Goal: Task Accomplishment & Management: Use online tool/utility

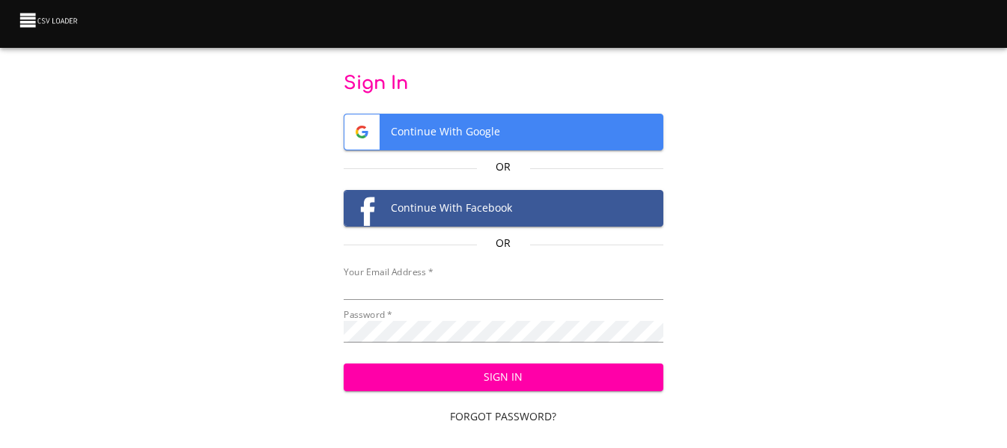
type input "[EMAIL_ADDRESS][DOMAIN_NAME]"
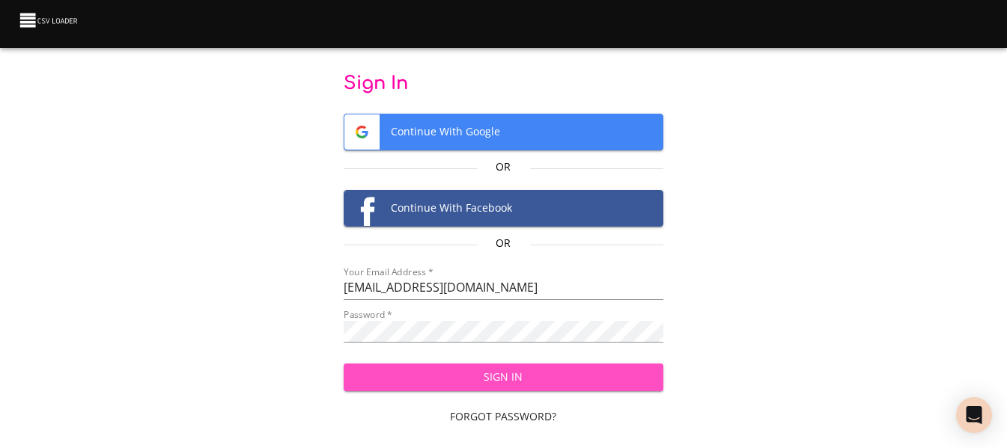
click at [586, 381] on span "Sign In" at bounding box center [504, 377] width 296 height 19
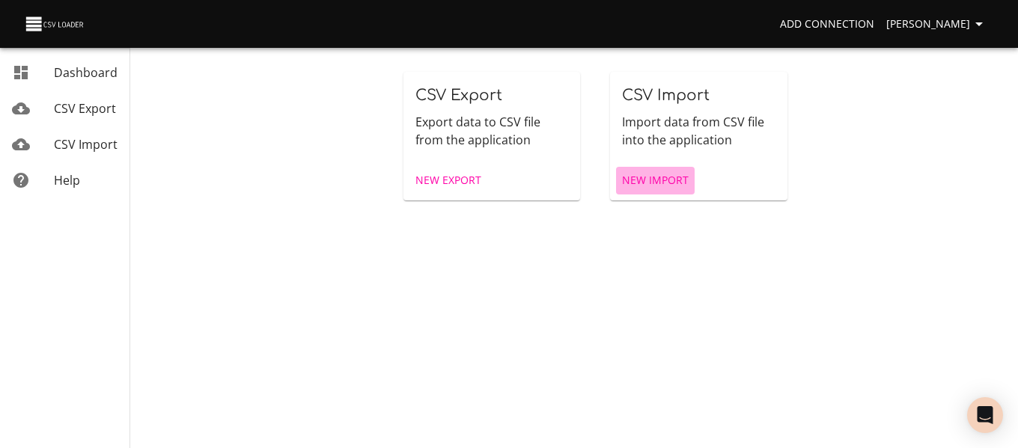
click at [669, 180] on span "New Import" at bounding box center [655, 180] width 67 height 19
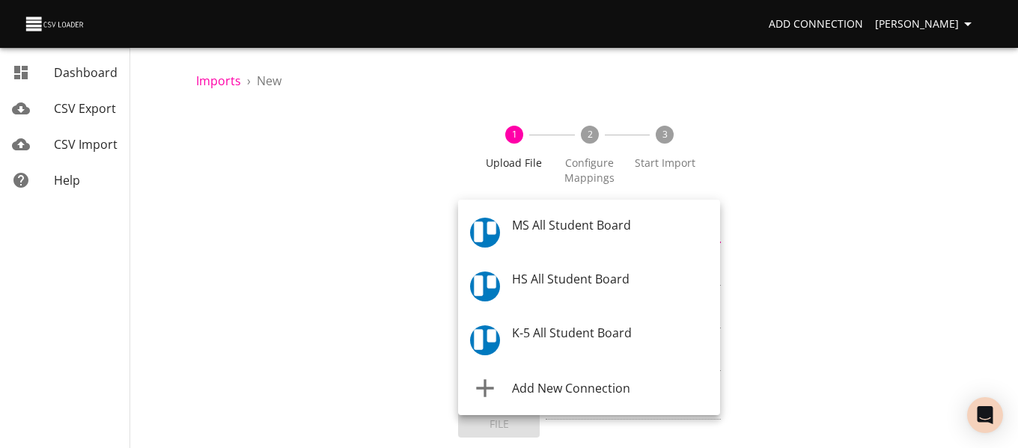
click at [657, 225] on body "Add Connection [PERSON_NAME] Dashboard CSV Export CSV Import Help Imports › New…" at bounding box center [509, 224] width 1018 height 448
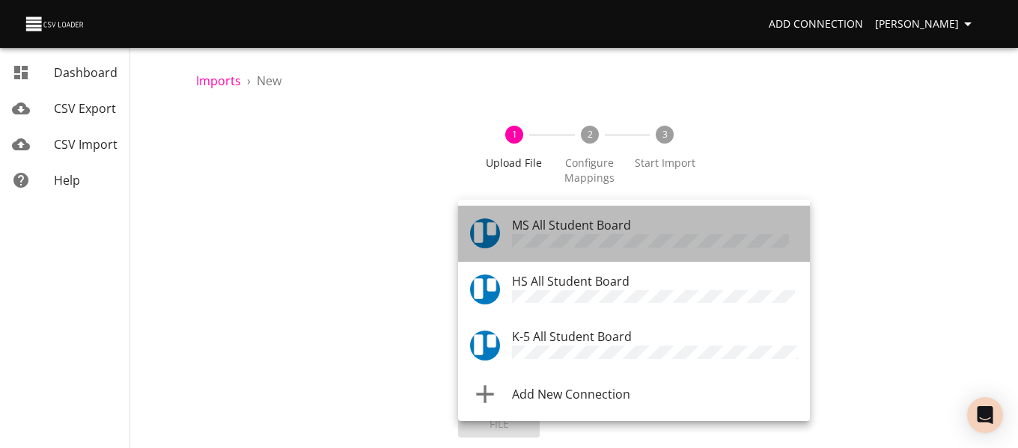
click at [657, 225] on div "MS All Student Board" at bounding box center [655, 233] width 286 height 35
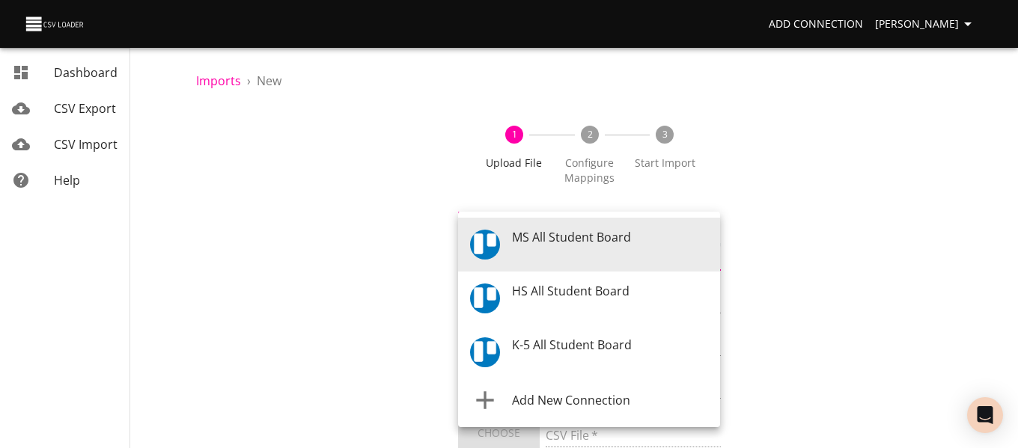
click at [657, 225] on body "Add Connection Celeste Claggett Dashboard CSV Export CSV Import Help Imports › …" at bounding box center [509, 224] width 1018 height 448
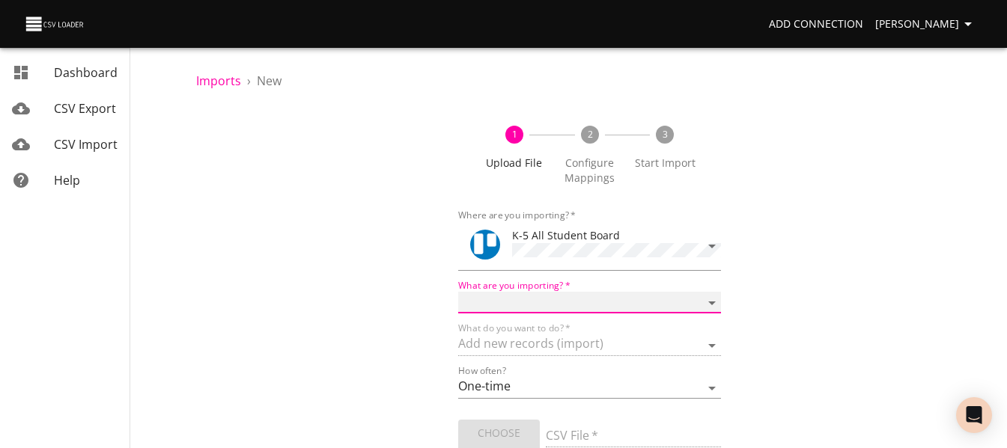
click at [618, 299] on select "Boards Cards Checkitems Checklists" at bounding box center [589, 303] width 262 height 22
select select "cards"
click at [458, 292] on select "Boards Cards Checkitems Checklists" at bounding box center [589, 303] width 262 height 22
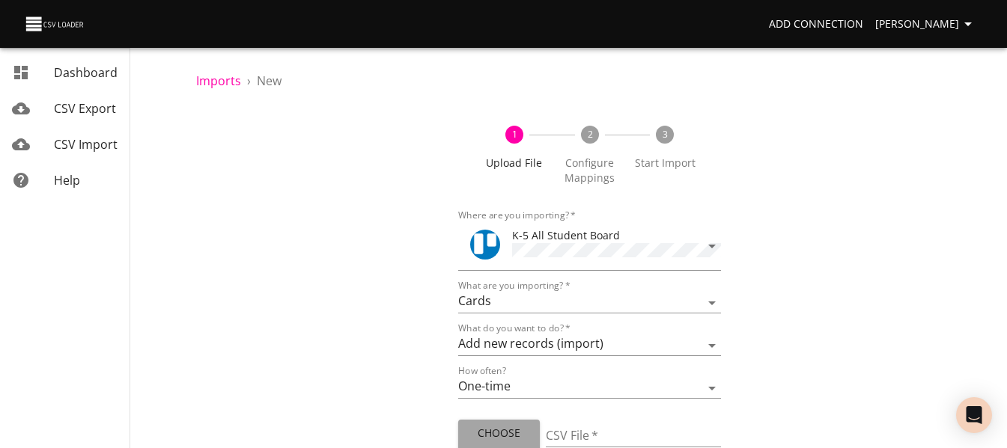
click at [513, 434] on span "Choose File" at bounding box center [499, 443] width 58 height 37
type input "ES 09232025 1.csv"
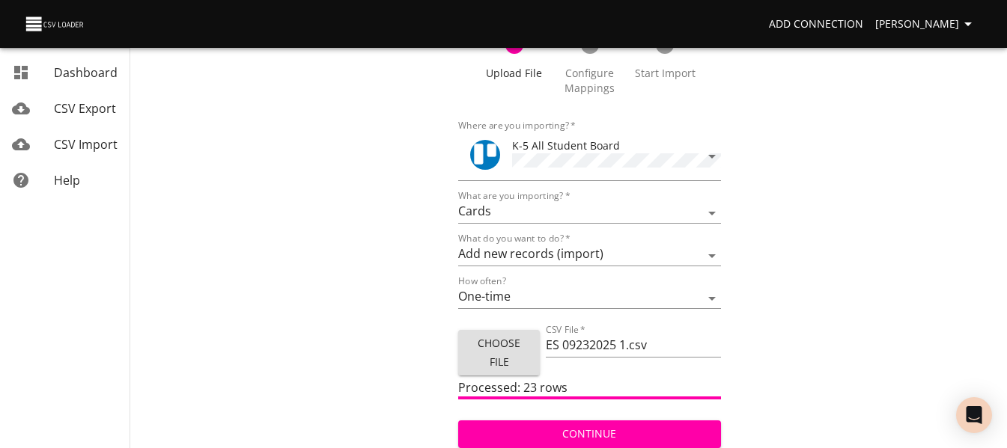
click at [551, 434] on span "Continue" at bounding box center [589, 434] width 238 height 19
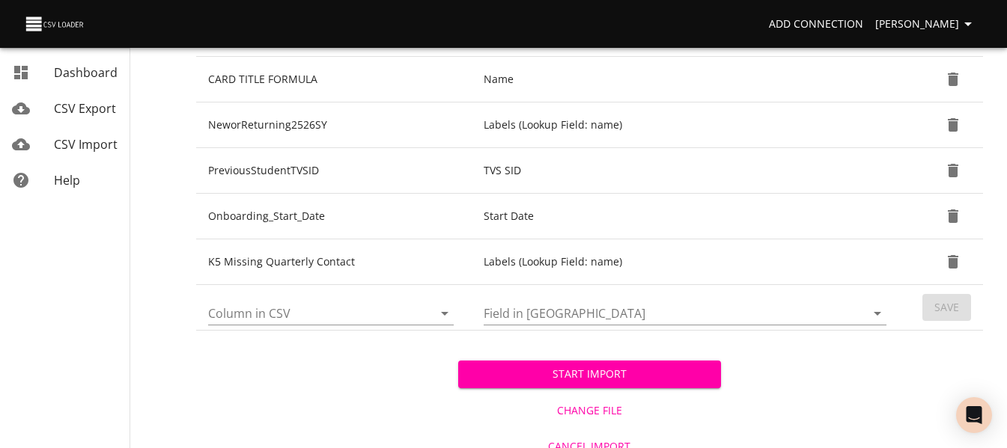
scroll to position [630, 0]
click at [450, 315] on icon "Open" at bounding box center [445, 313] width 18 height 18
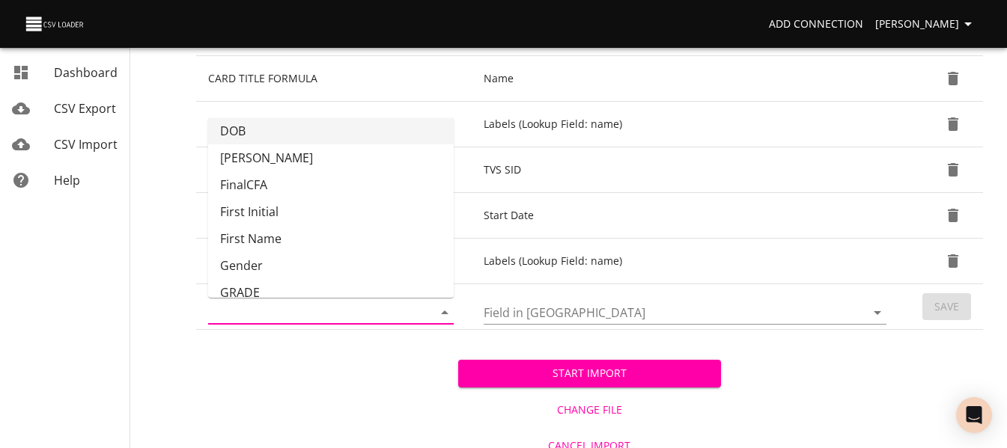
scroll to position [88, 0]
click at [381, 285] on li "GRADE" at bounding box center [331, 292] width 246 height 27
type input "GRADE"
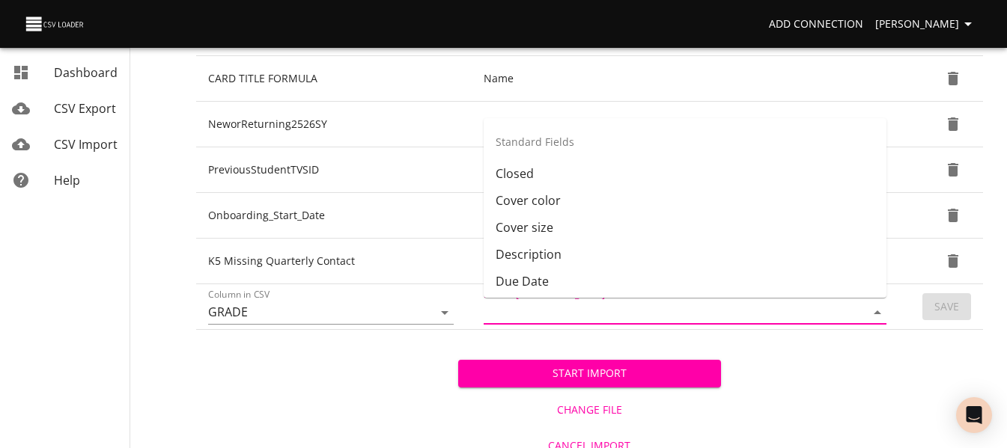
click at [500, 311] on input "Field in Trello" at bounding box center [662, 312] width 356 height 23
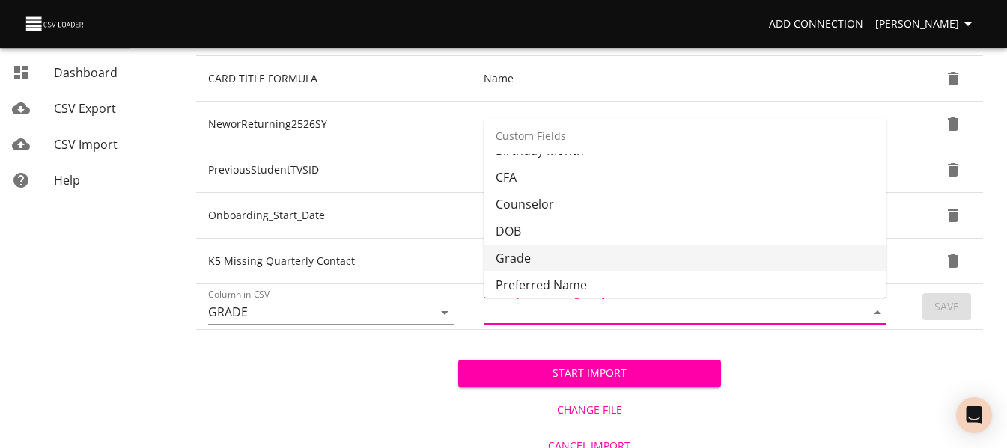
click at [577, 250] on li "Grade" at bounding box center [685, 258] width 403 height 27
type input "Grade"
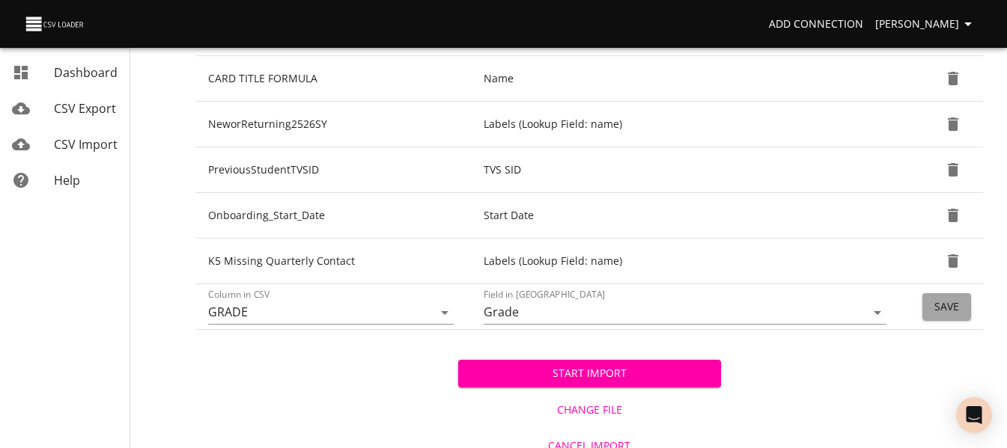
click at [932, 316] on button "Save" at bounding box center [946, 307] width 49 height 28
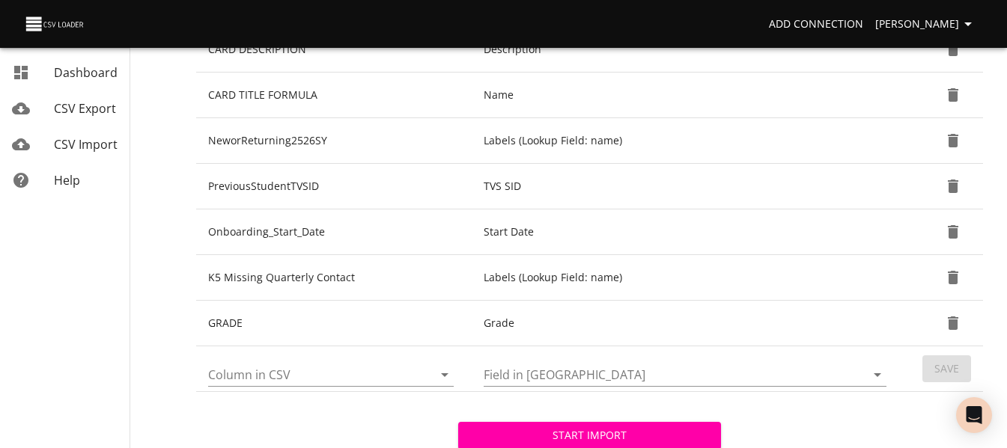
scroll to position [690, 0]
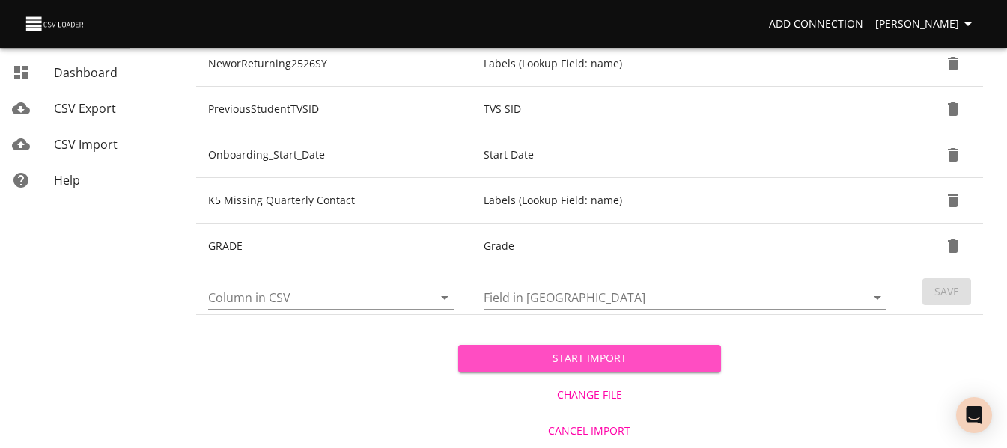
click at [570, 359] on span "Start Import" at bounding box center [589, 359] width 238 height 19
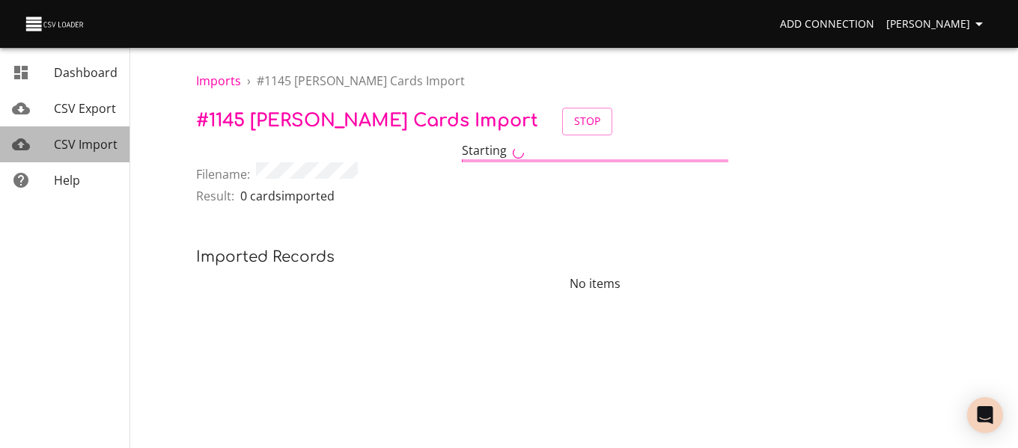
click at [83, 137] on span "CSV Import" at bounding box center [86, 144] width 64 height 16
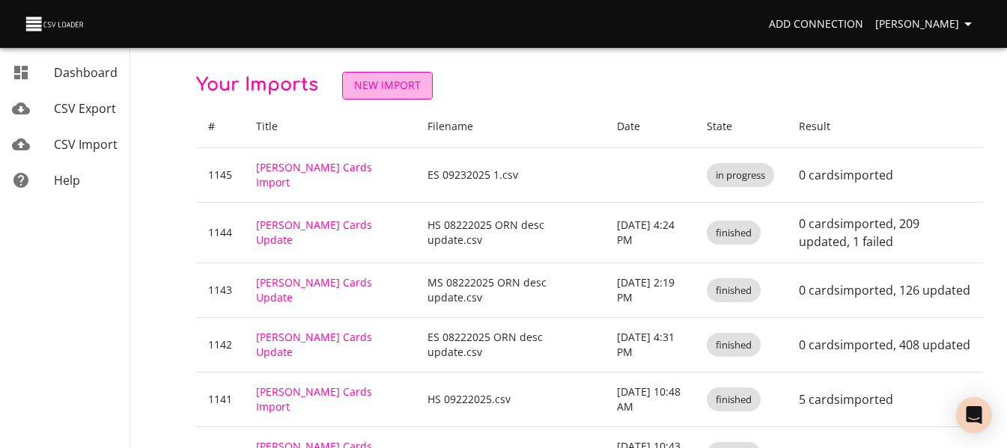
click at [389, 82] on span "New Import" at bounding box center [387, 85] width 67 height 19
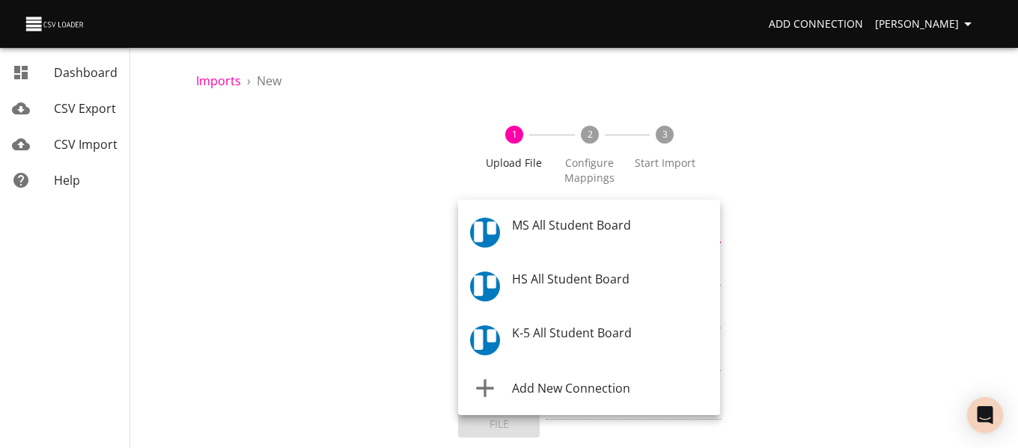
click at [511, 233] on body "Add Connection Celeste Claggett Dashboard CSV Export CSV Import Help Imports › …" at bounding box center [509, 224] width 1018 height 448
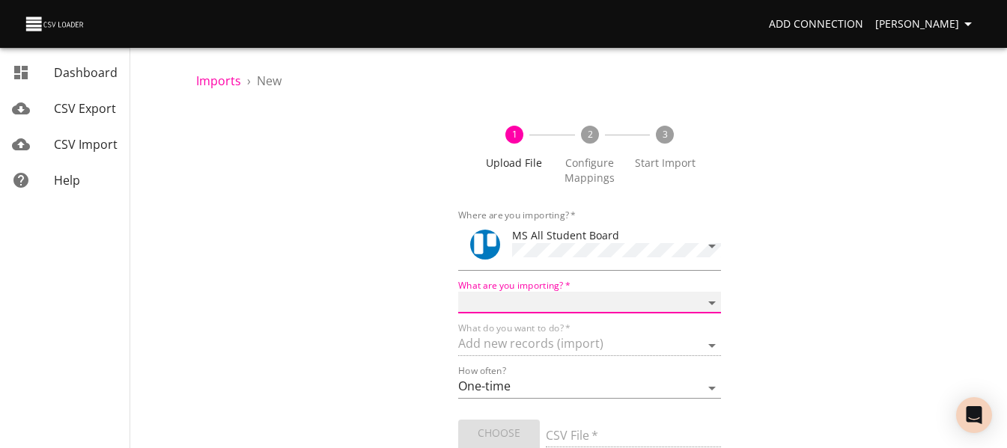
click at [531, 298] on select "Boards Cards Checkitems Checklists" at bounding box center [589, 303] width 262 height 22
select select "cards"
click at [458, 292] on select "Boards Cards Checkitems Checklists" at bounding box center [589, 303] width 262 height 22
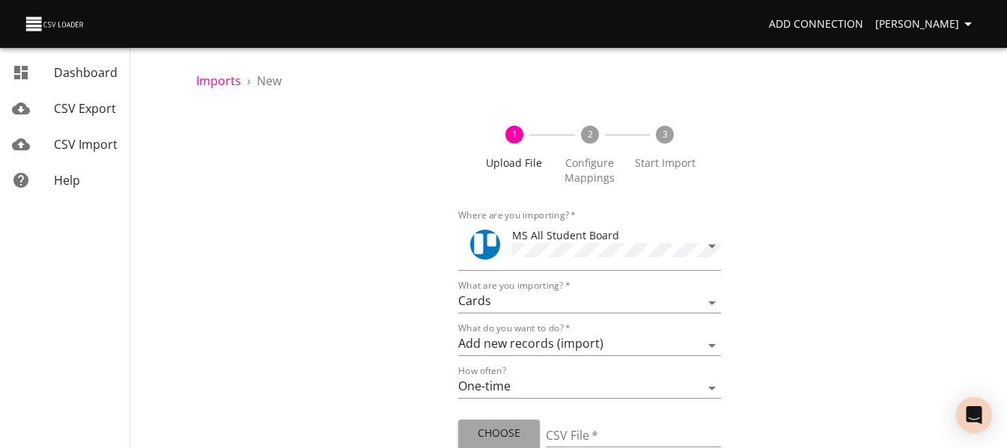
click at [506, 420] on button "Choose File" at bounding box center [499, 443] width 82 height 46
type input "MS 09232025.csv"
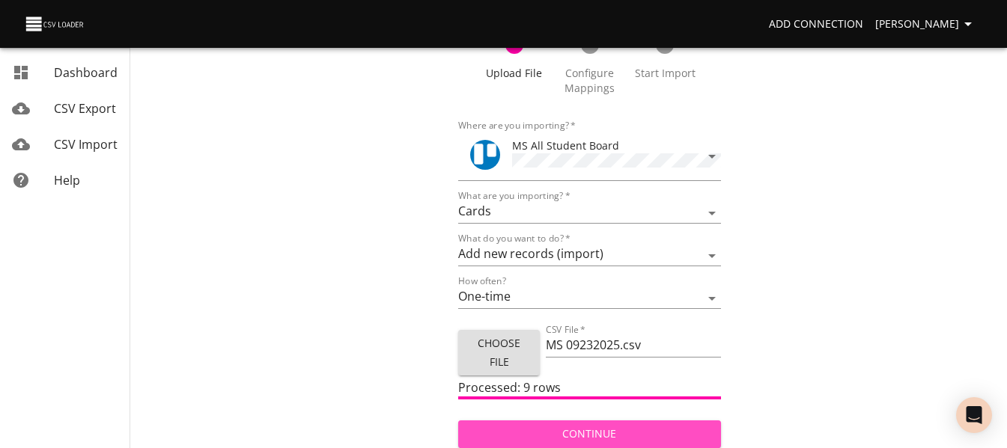
click at [605, 442] on button "Continue" at bounding box center [589, 435] width 262 height 28
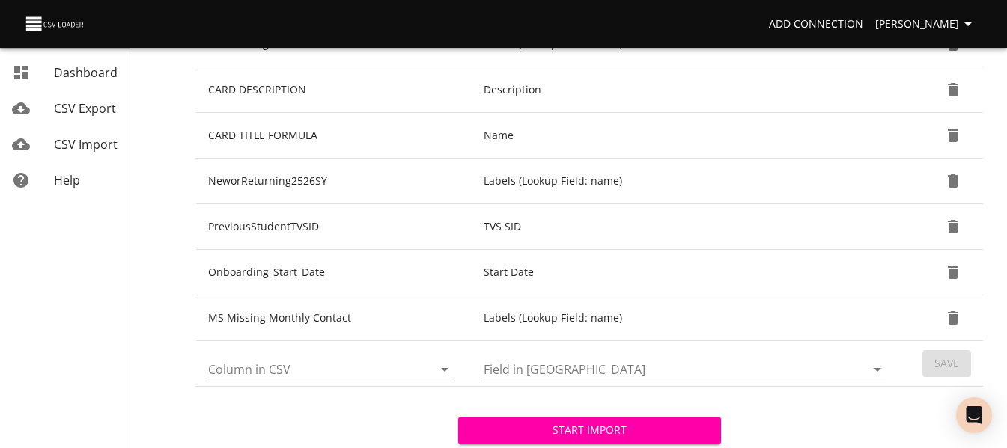
scroll to position [574, 0]
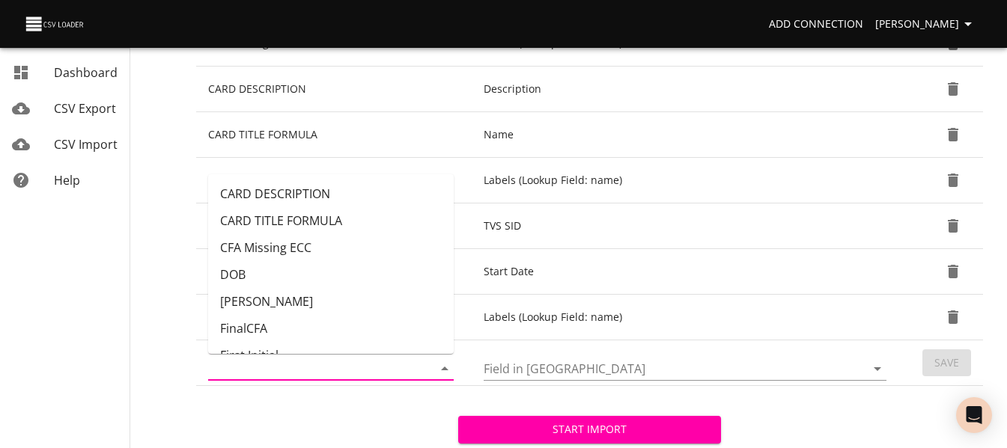
click at [334, 368] on input "Column in CSV" at bounding box center [307, 368] width 199 height 23
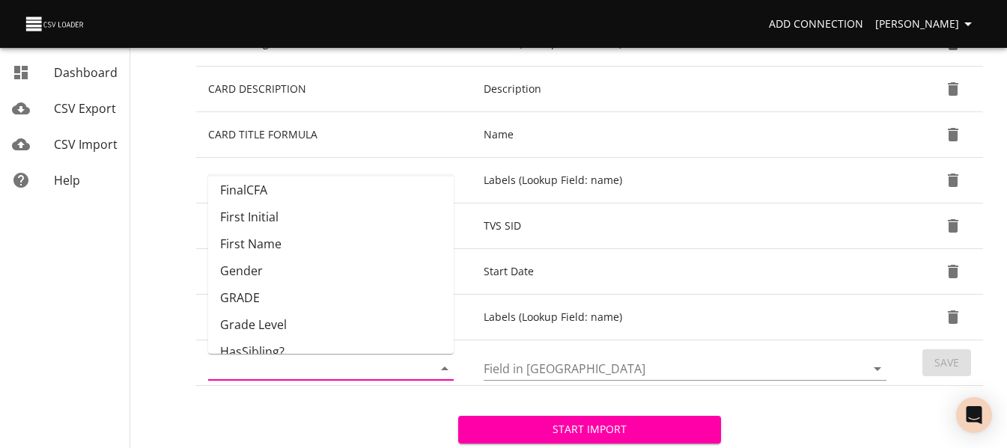
scroll to position [139, 0]
click at [337, 299] on li "GRADE" at bounding box center [331, 297] width 246 height 27
type input "GRADE"
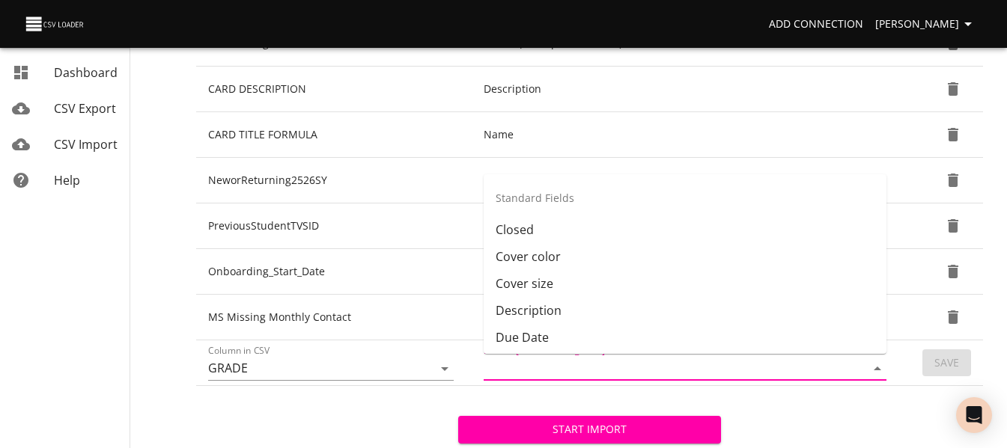
click at [503, 369] on input "Field in Trello" at bounding box center [662, 368] width 356 height 23
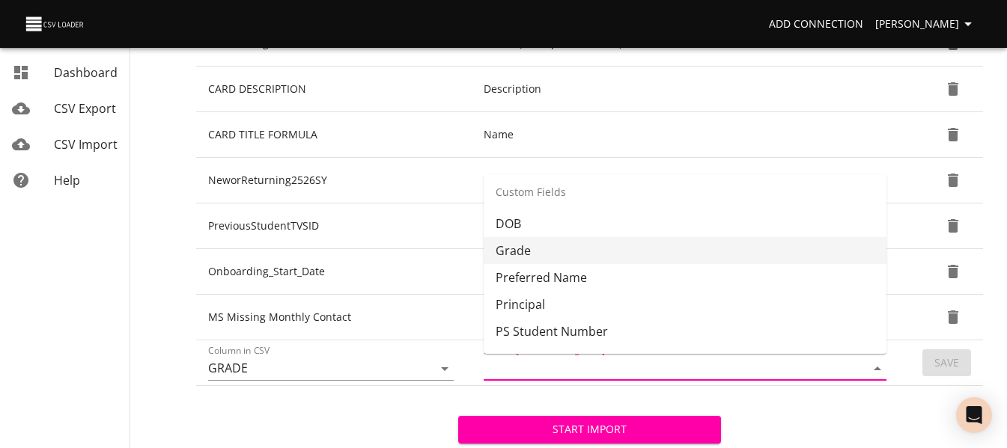
click at [562, 255] on li "Grade" at bounding box center [685, 250] width 403 height 27
type input "Grade"
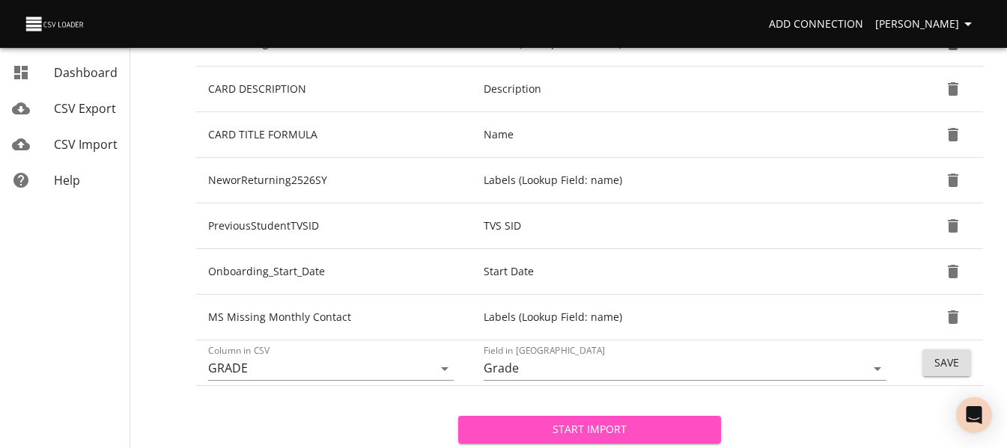
click at [552, 429] on span "Start Import" at bounding box center [589, 430] width 238 height 19
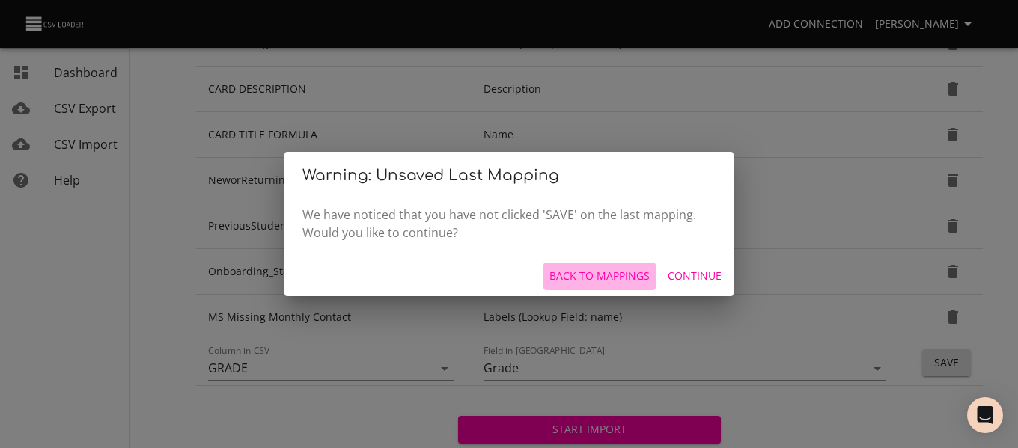
click at [639, 276] on span "Back to mappings" at bounding box center [600, 276] width 100 height 19
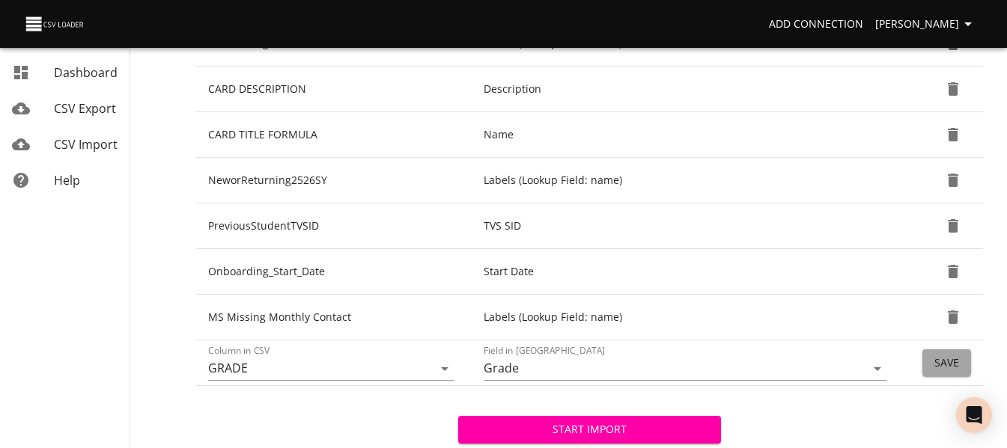
click at [936, 360] on span "Save" at bounding box center [946, 363] width 25 height 19
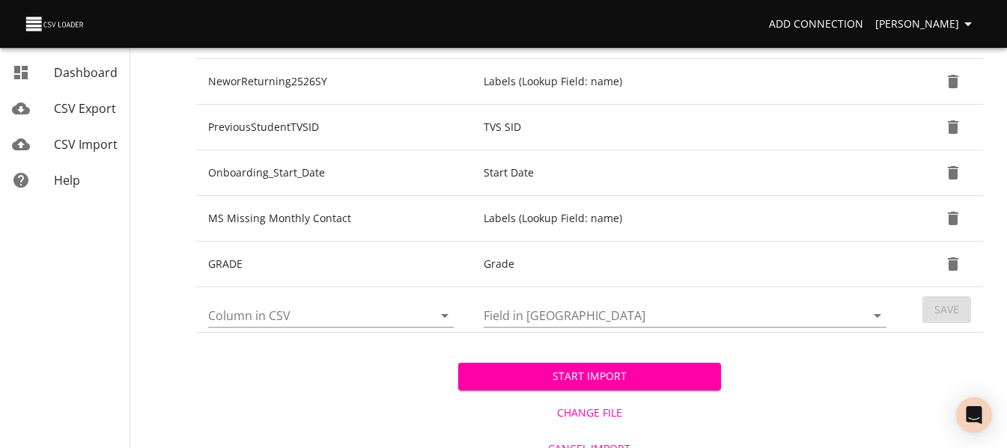
scroll to position [690, 0]
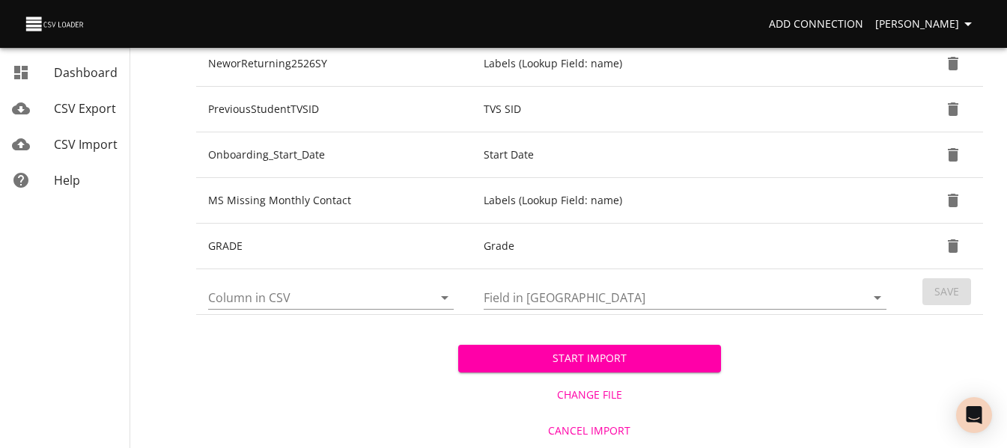
click at [633, 353] on span "Start Import" at bounding box center [589, 359] width 238 height 19
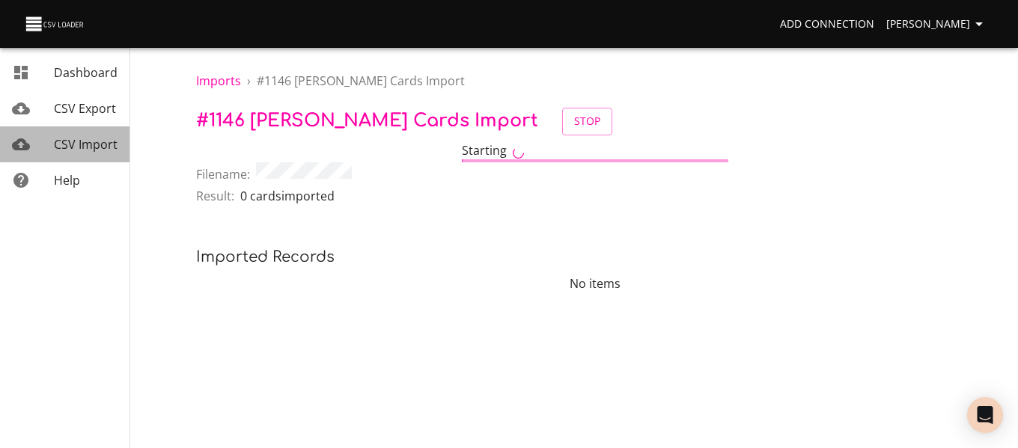
click at [85, 144] on span "CSV Import" at bounding box center [86, 144] width 64 height 16
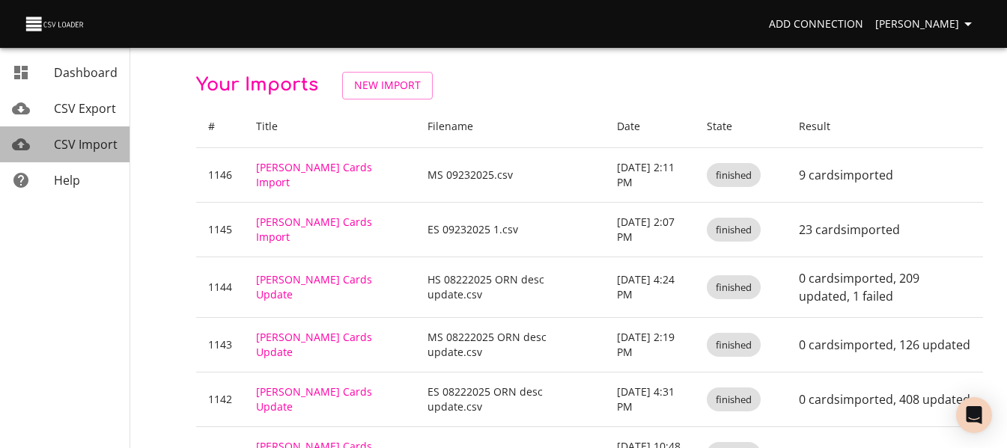
click at [72, 138] on span "CSV Import" at bounding box center [86, 144] width 64 height 16
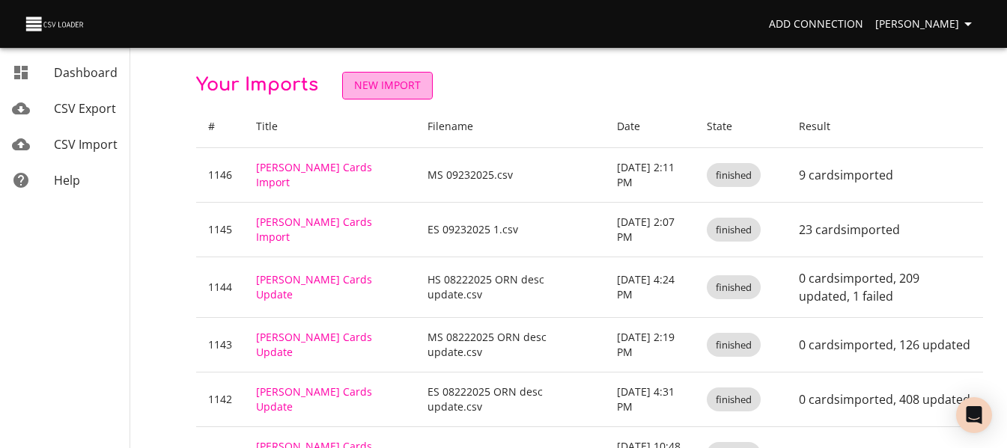
click at [376, 93] on span "New Import" at bounding box center [387, 85] width 67 height 19
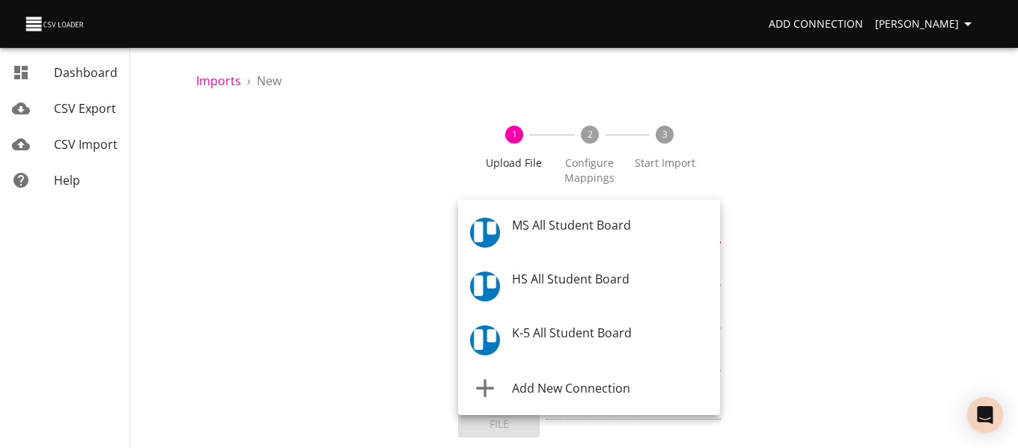
click at [502, 230] on body "Add Connection Celeste Claggett Dashboard CSV Export CSV Import Help Imports › …" at bounding box center [509, 224] width 1018 height 448
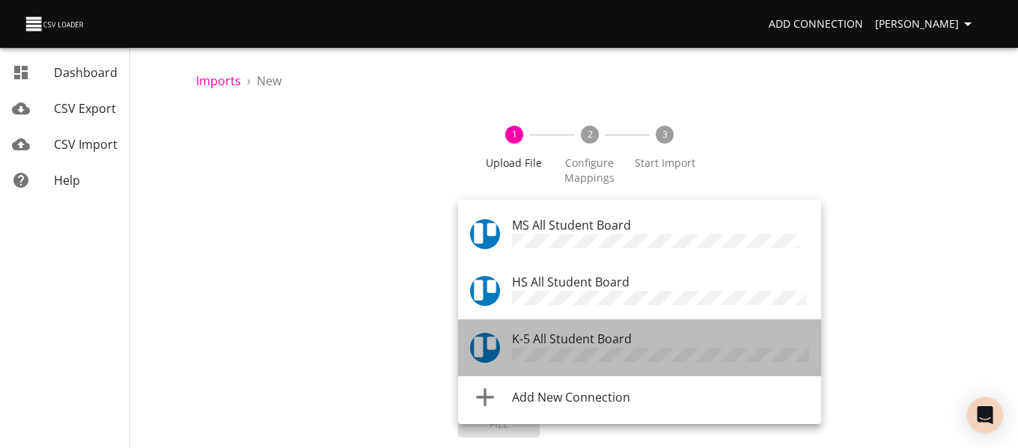
click at [543, 331] on span "K-5 All Student Board" at bounding box center [572, 339] width 120 height 16
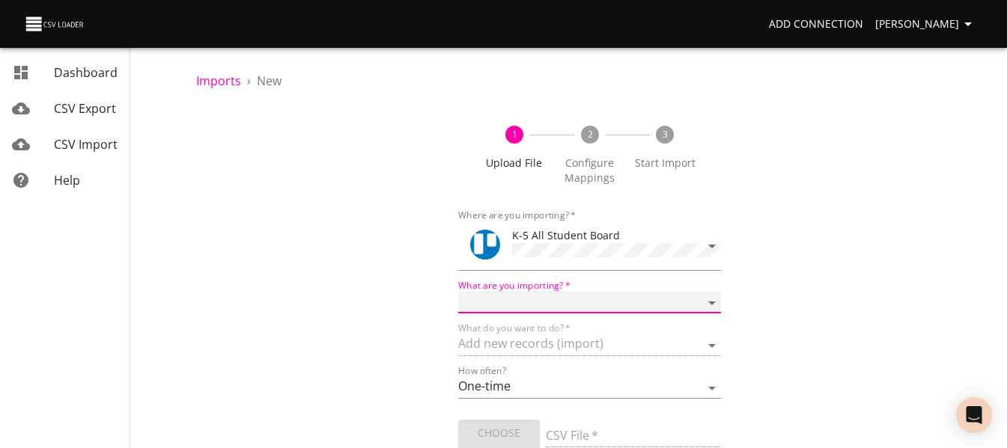
click at [550, 295] on select "Boards Cards Checkitems Checklists" at bounding box center [589, 303] width 262 height 22
select select "cards"
click at [458, 292] on select "Boards Cards Checkitems Checklists" at bounding box center [589, 303] width 262 height 22
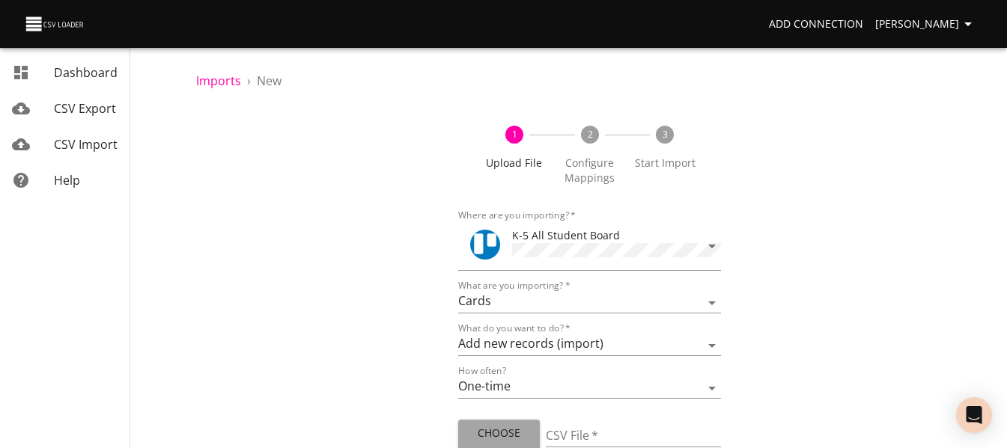
click at [494, 425] on span "Choose File" at bounding box center [499, 443] width 58 height 37
type input "ES 0924 0925.csv"
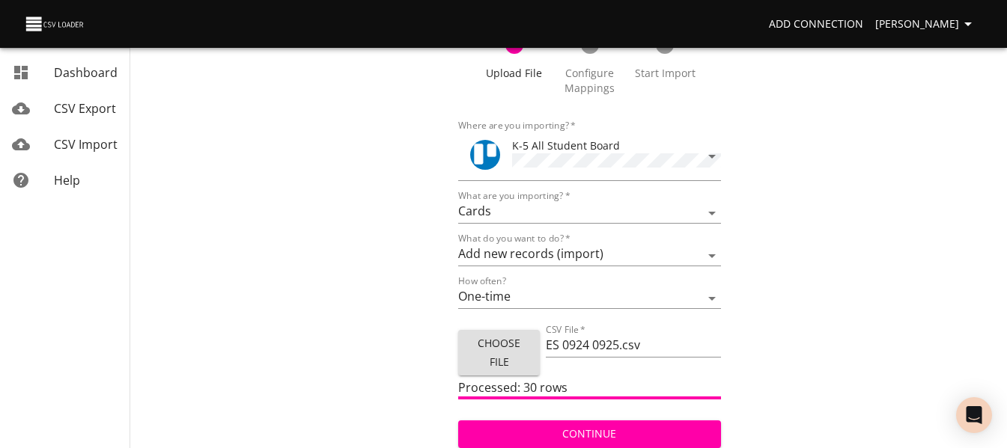
click at [689, 425] on span "Continue" at bounding box center [589, 434] width 238 height 19
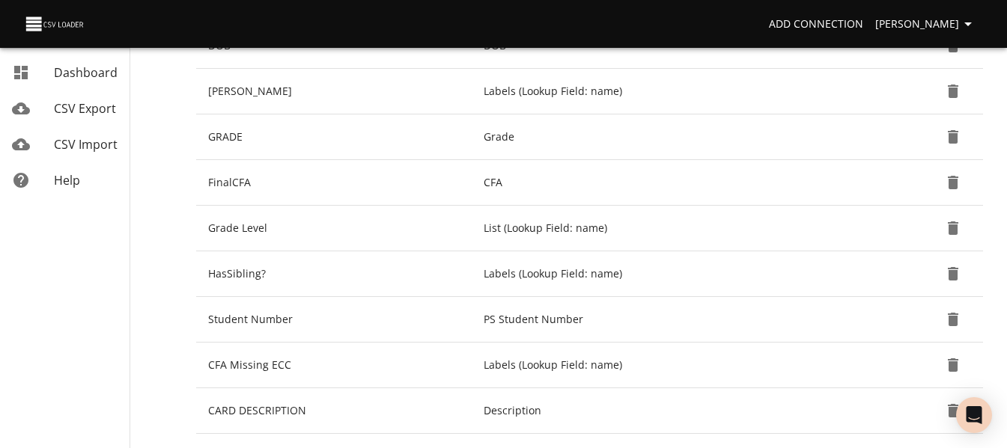
scroll to position [298, 0]
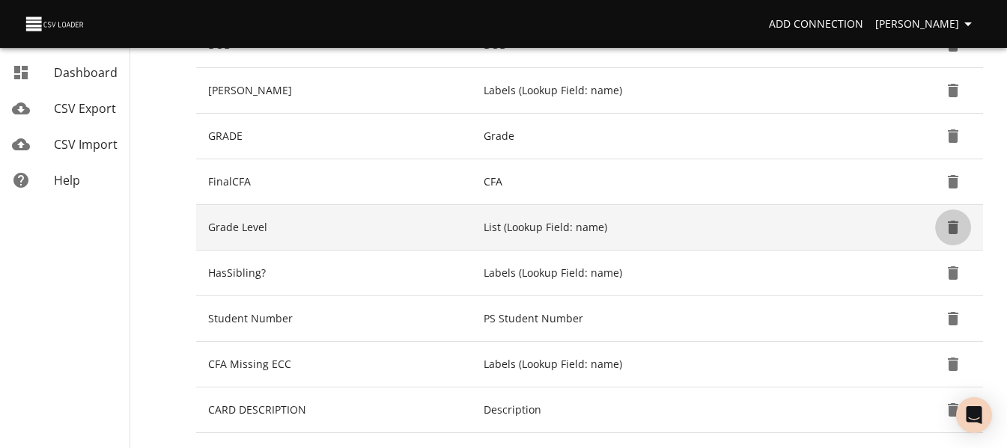
click at [957, 225] on icon "Delete" at bounding box center [953, 227] width 10 height 13
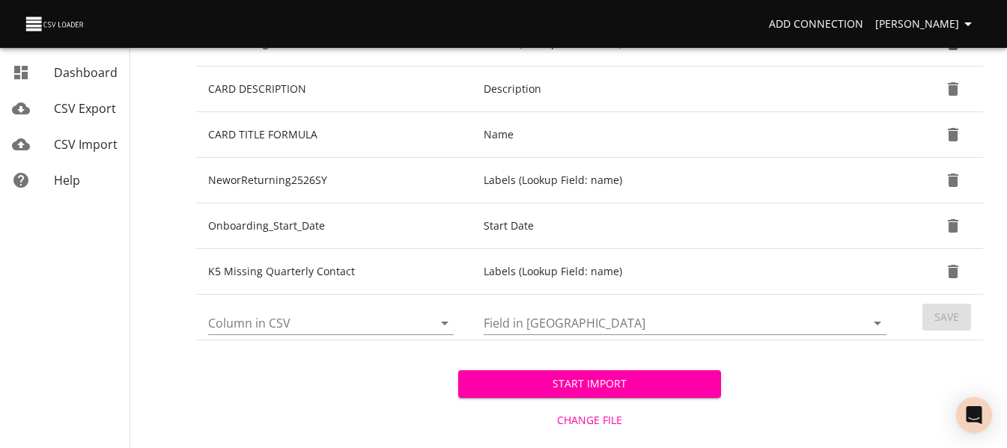
scroll to position [574, 0]
click at [444, 328] on icon "Open" at bounding box center [445, 323] width 18 height 18
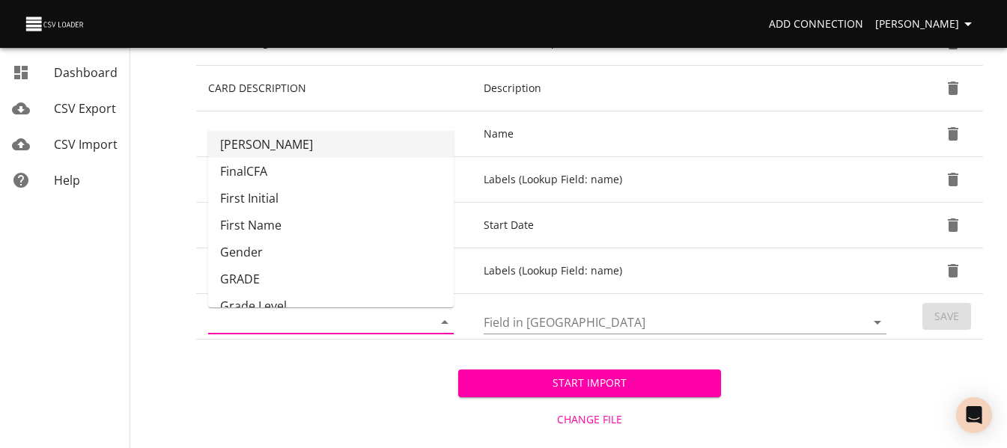
scroll to position [112, 0]
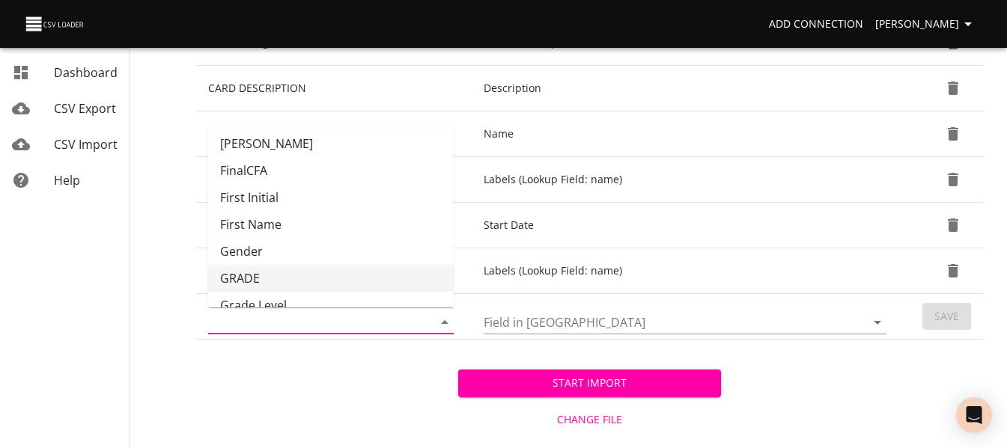
click at [373, 268] on li "GRADE" at bounding box center [331, 278] width 246 height 27
type input "GRADE"
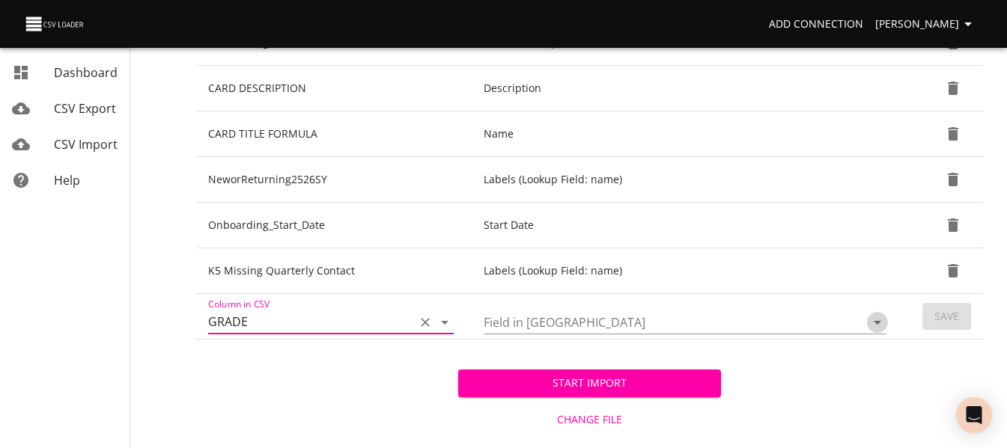
click at [877, 326] on icon "Open" at bounding box center [878, 323] width 18 height 18
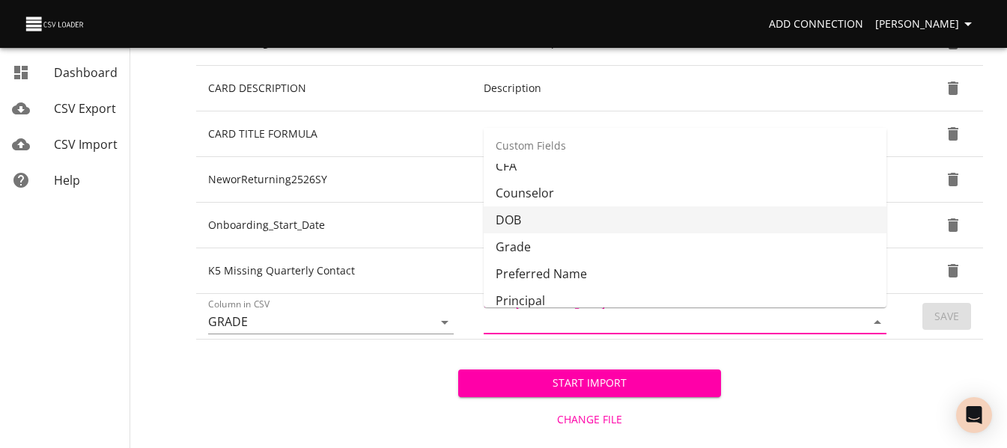
scroll to position [386, 0]
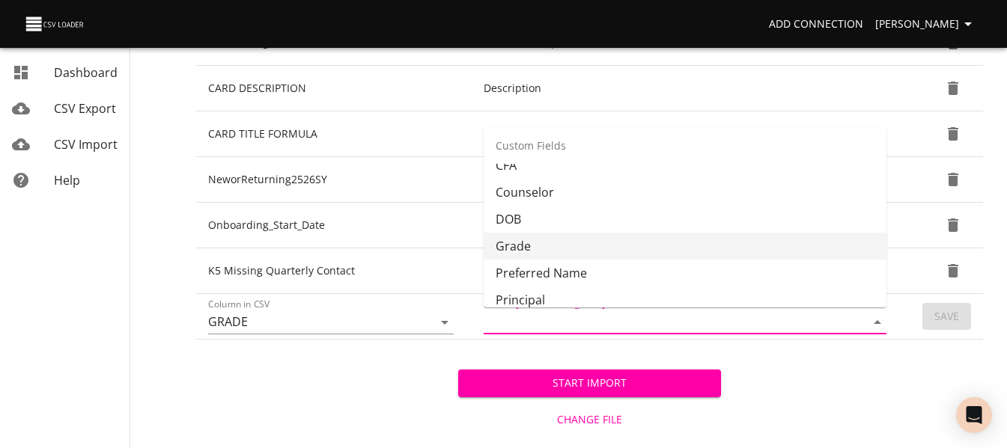
click at [789, 245] on li "Grade" at bounding box center [685, 246] width 403 height 27
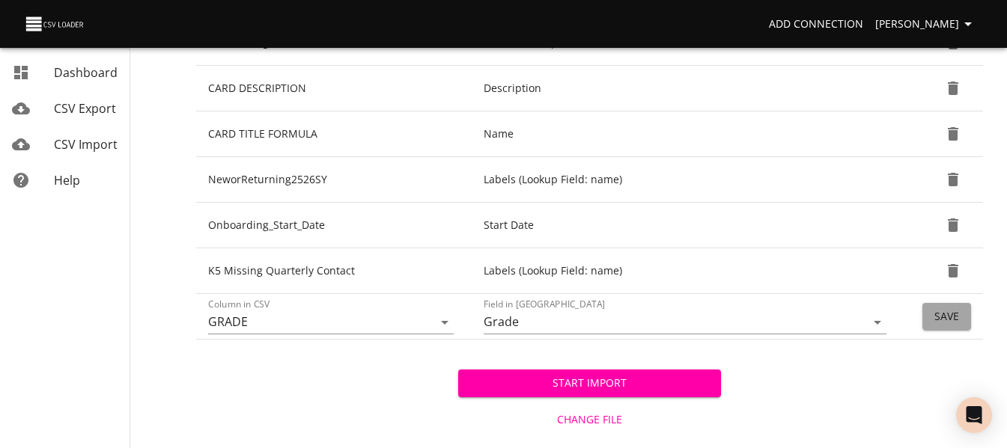
click at [937, 322] on span "Save" at bounding box center [946, 317] width 25 height 19
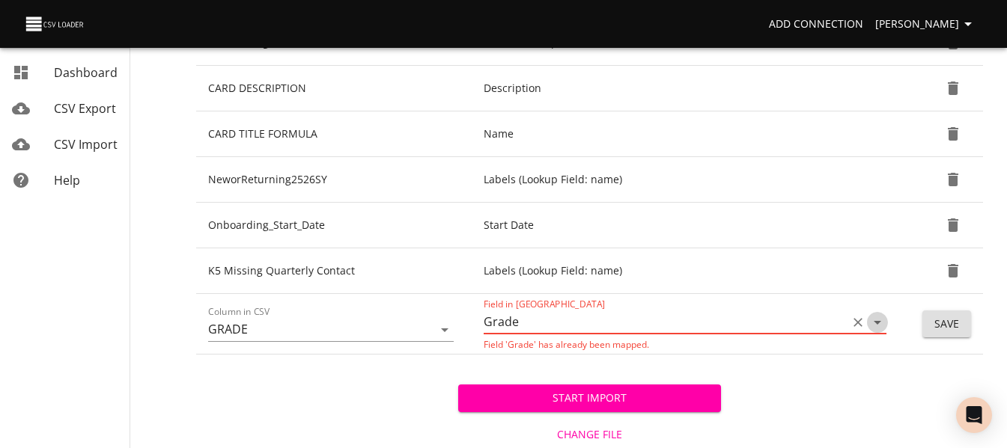
click at [876, 325] on icon "Open" at bounding box center [878, 323] width 18 height 18
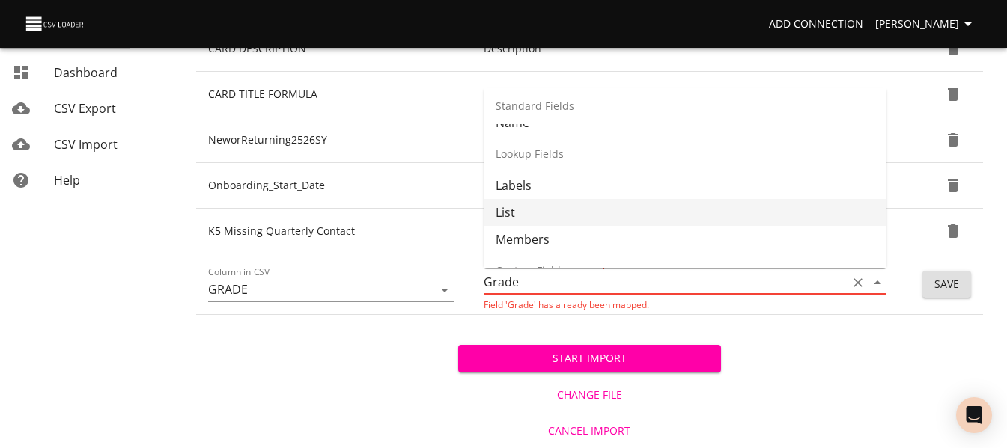
scroll to position [182, 0]
click at [731, 220] on li "List" at bounding box center [685, 213] width 403 height 27
type input "List"
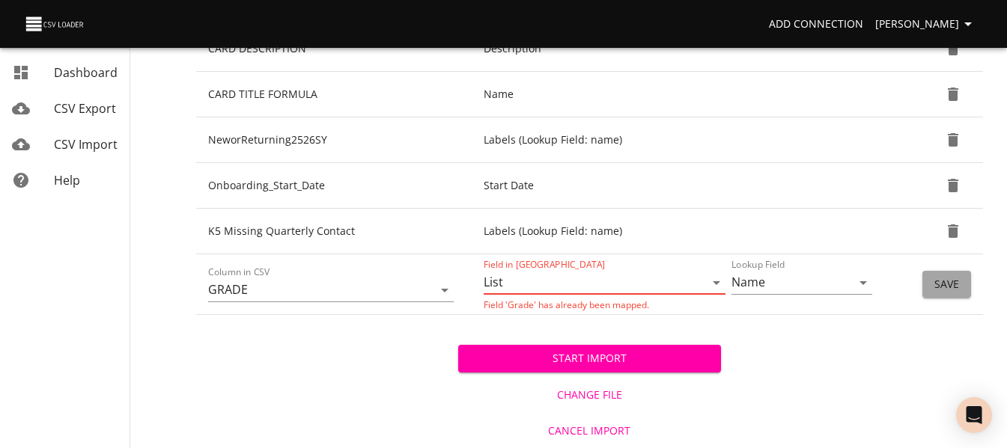
click at [939, 283] on span "Save" at bounding box center [946, 285] width 25 height 19
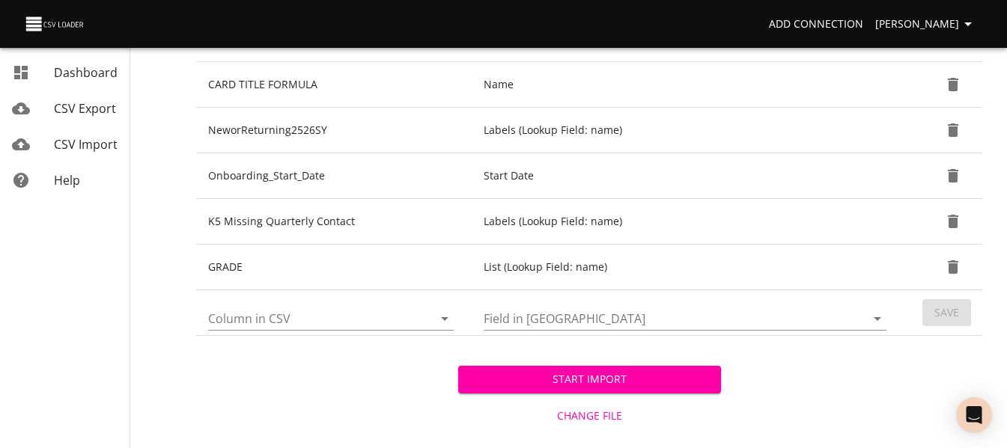
scroll to position [624, 0]
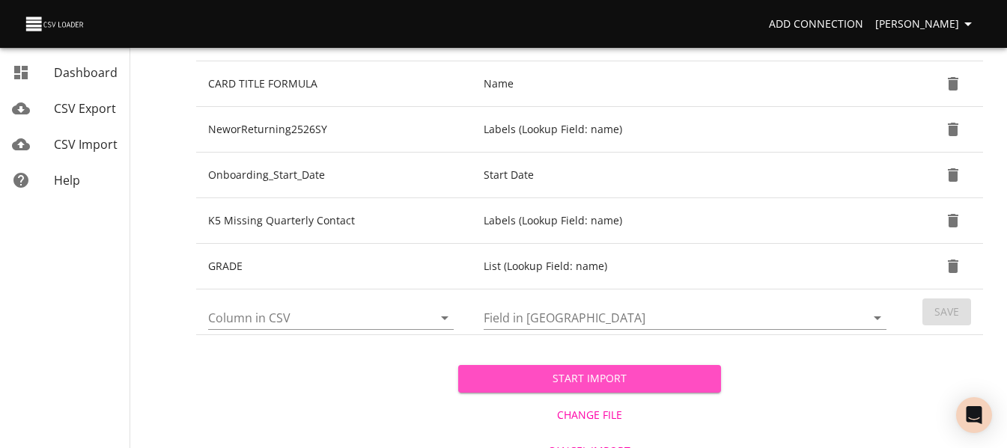
click at [667, 382] on span "Start Import" at bounding box center [589, 379] width 238 height 19
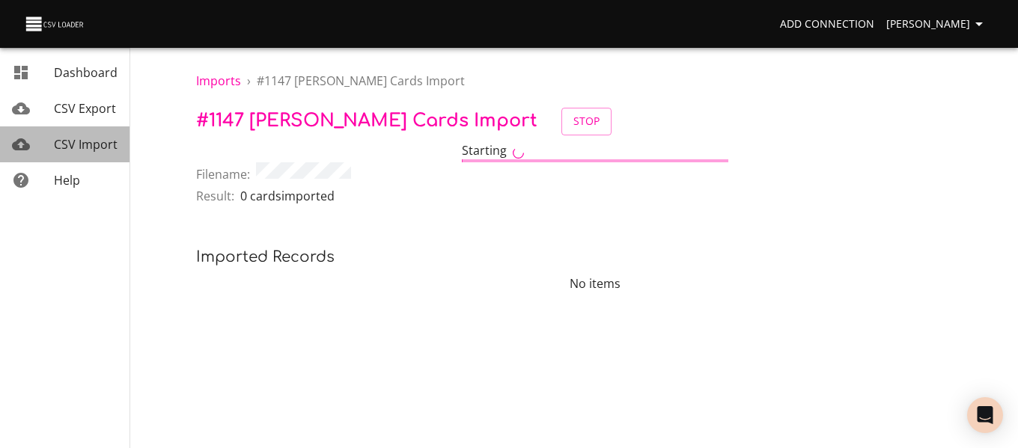
click at [88, 149] on span "CSV Import" at bounding box center [86, 144] width 64 height 16
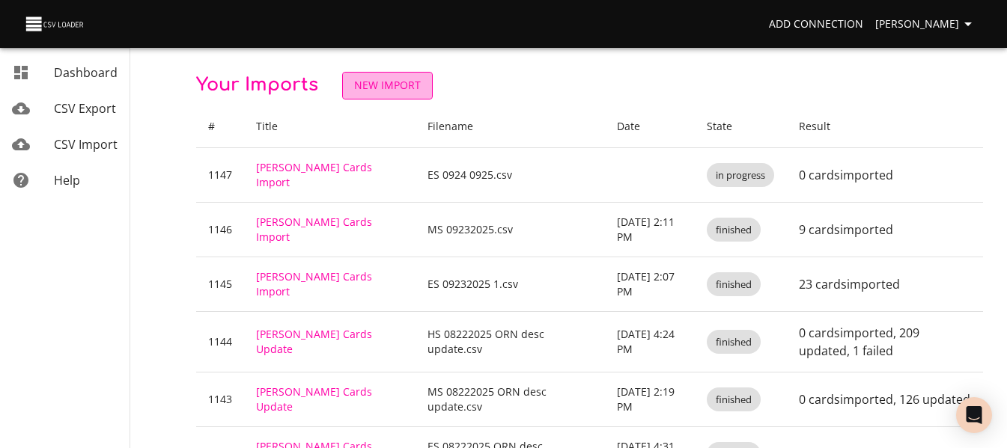
click at [380, 85] on span "New Import" at bounding box center [387, 85] width 67 height 19
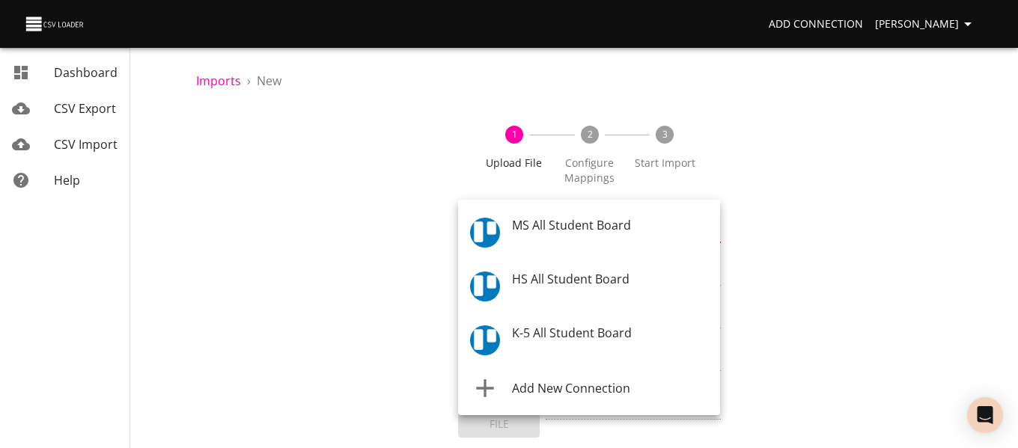
click at [574, 225] on body "Add Connection Celeste Claggett Dashboard CSV Export CSV Import Help Imports › …" at bounding box center [509, 224] width 1018 height 448
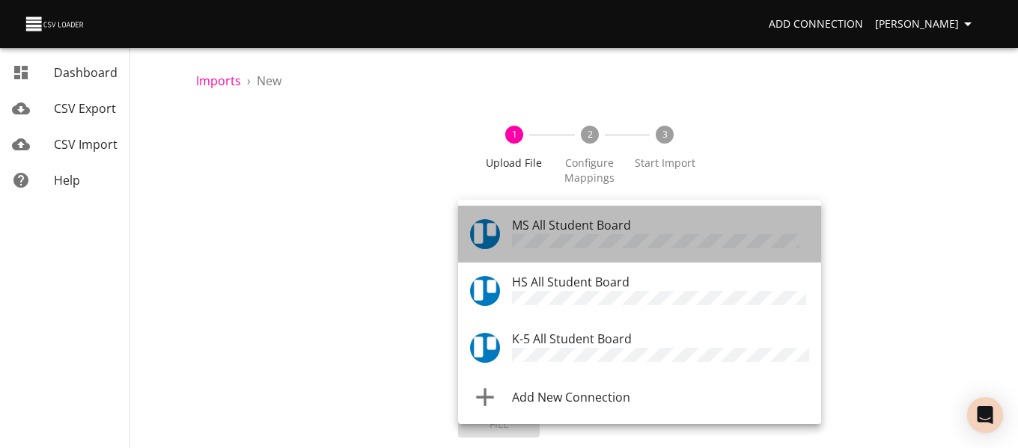
click at [577, 222] on span "MS All Student Board" at bounding box center [571, 225] width 119 height 16
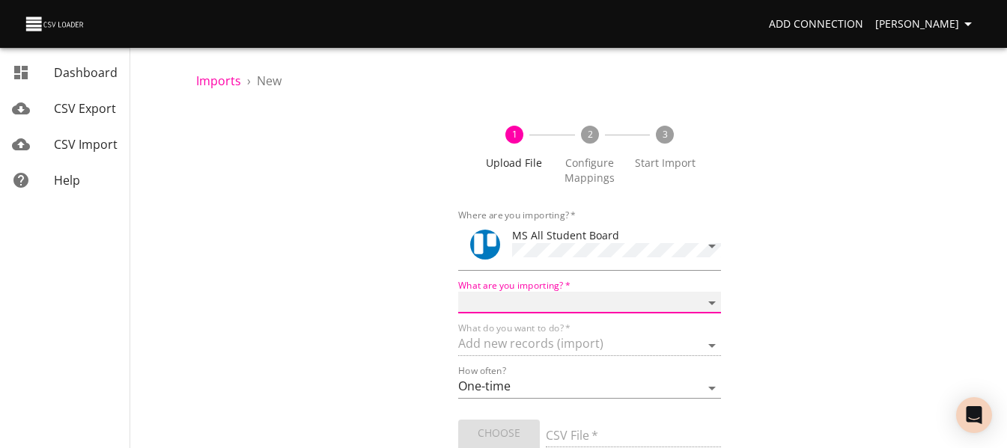
click at [494, 310] on select "Boards Cards Checkitems Checklists" at bounding box center [589, 303] width 262 height 22
select select "cards"
click at [458, 292] on select "Boards Cards Checkitems Checklists" at bounding box center [589, 303] width 262 height 22
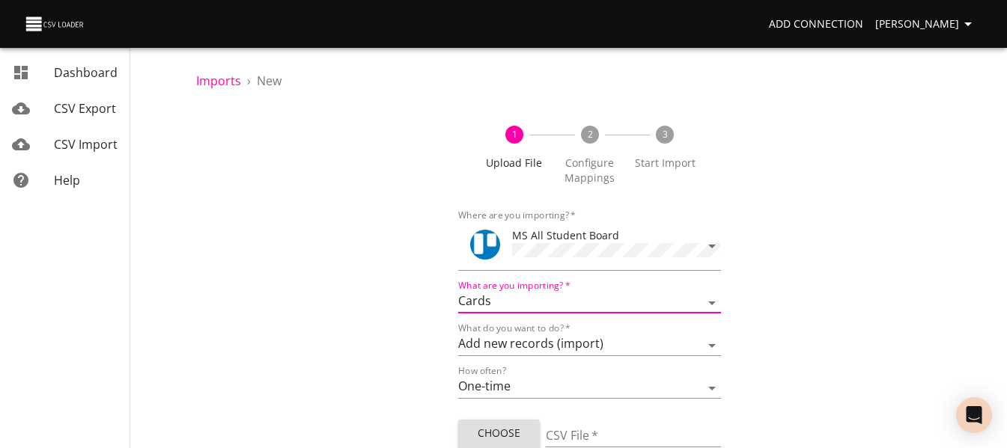
click at [486, 438] on span "Choose File" at bounding box center [499, 443] width 58 height 37
type input "MS 0924 0925.csv"
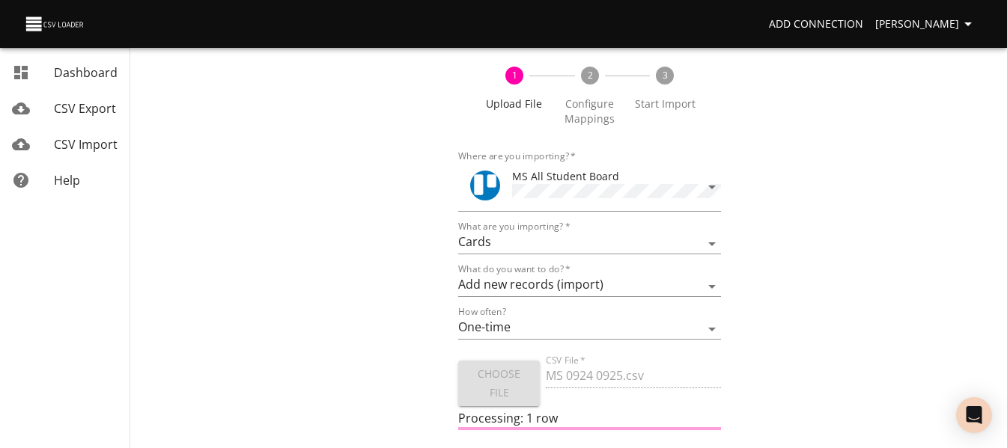
scroll to position [90, 0]
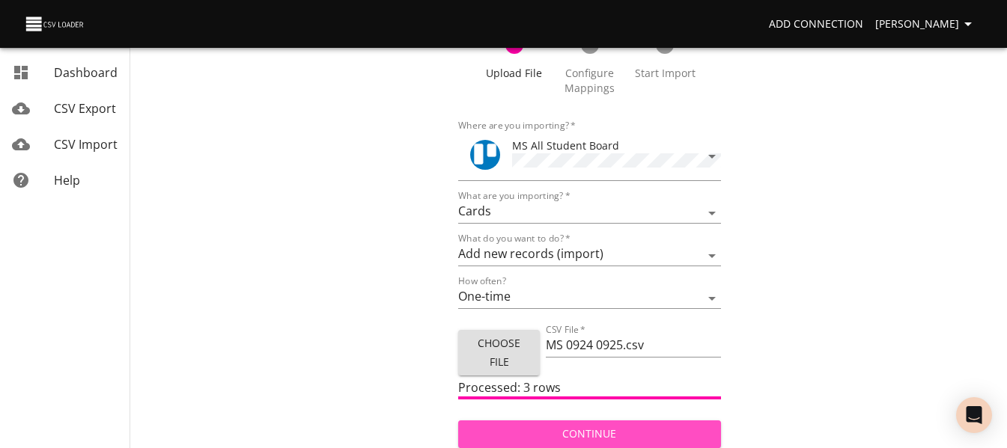
click at [563, 425] on span "Continue" at bounding box center [589, 434] width 238 height 19
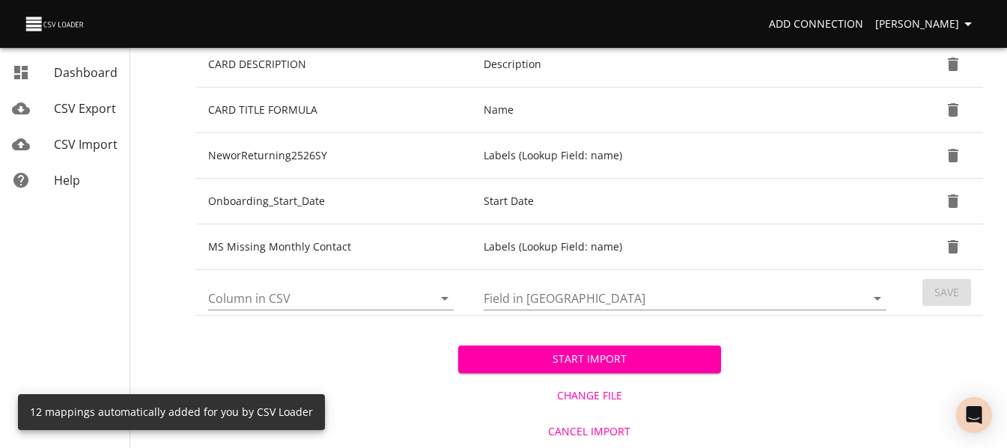
scroll to position [599, 0]
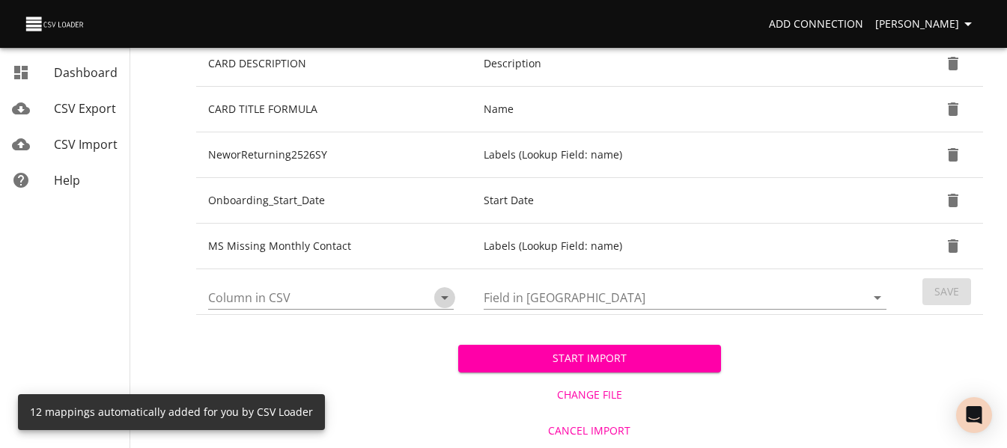
click at [444, 306] on icon "Open" at bounding box center [445, 298] width 18 height 18
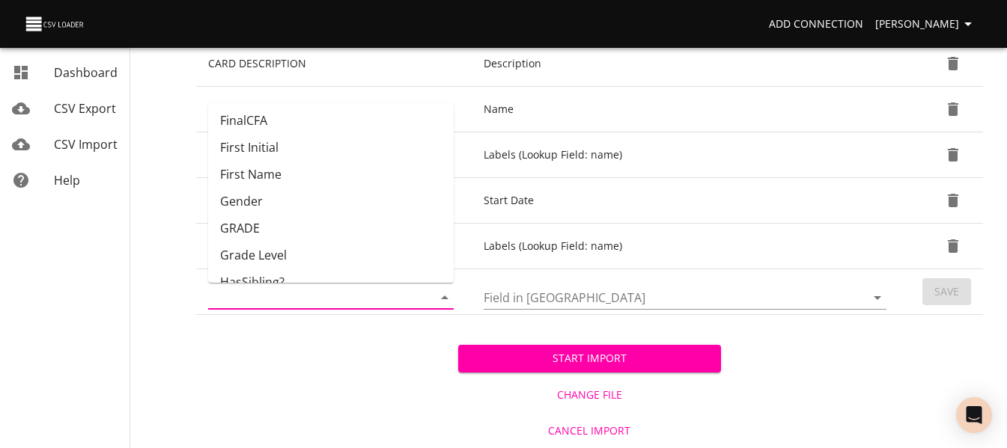
scroll to position [144, 0]
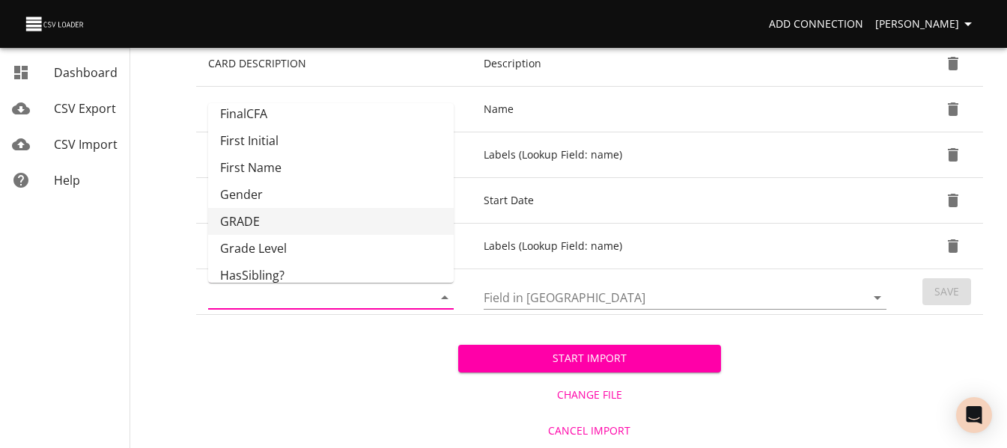
click at [387, 216] on li "GRADE" at bounding box center [331, 221] width 246 height 27
type input "GRADE"
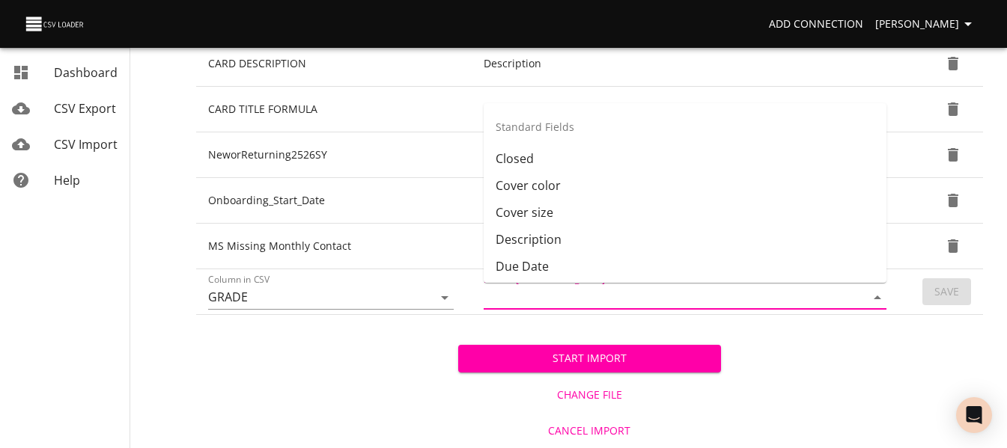
click at [558, 292] on input "Field in Trello" at bounding box center [662, 297] width 356 height 23
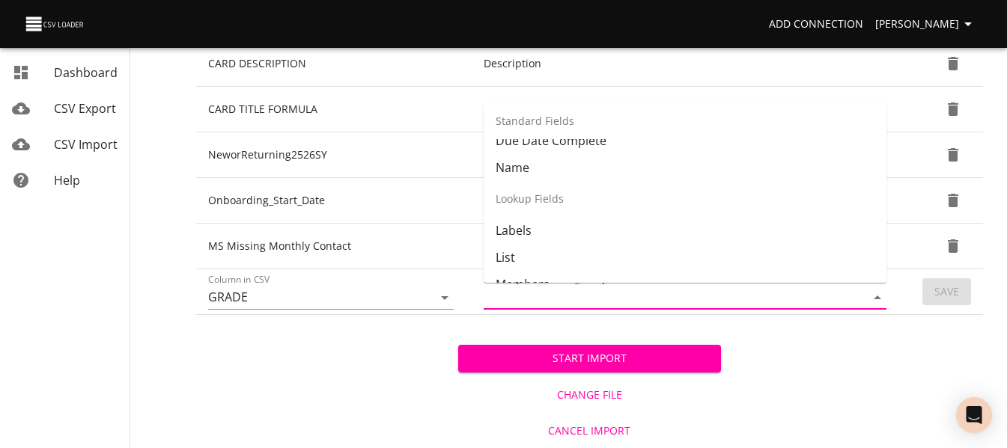
scroll to position [165, 0]
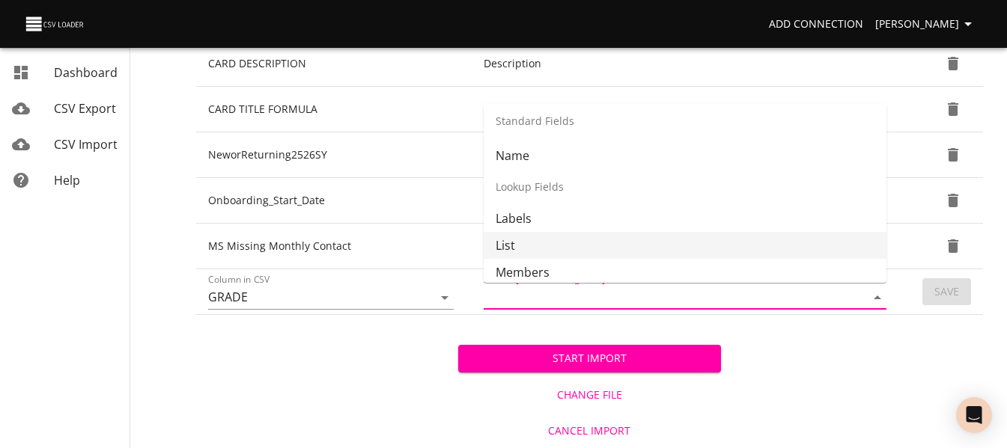
click at [599, 243] on li "List" at bounding box center [685, 245] width 403 height 27
type input "List"
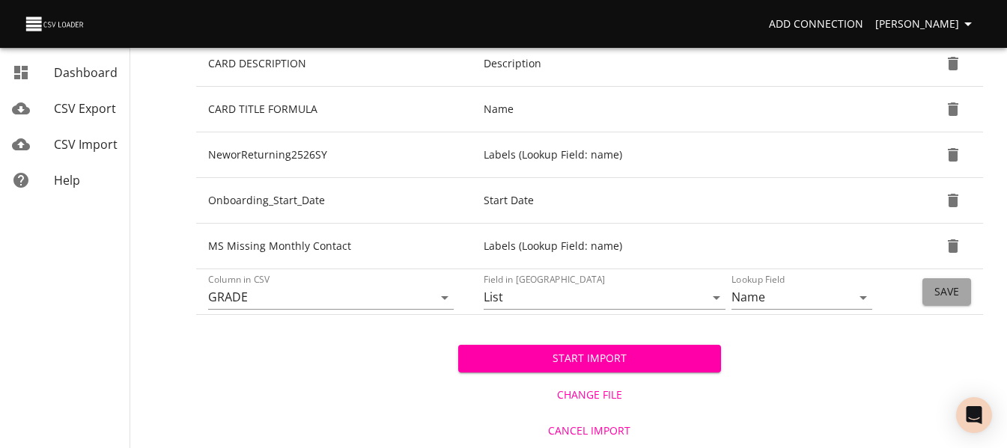
click at [931, 294] on button "Save" at bounding box center [946, 293] width 49 height 28
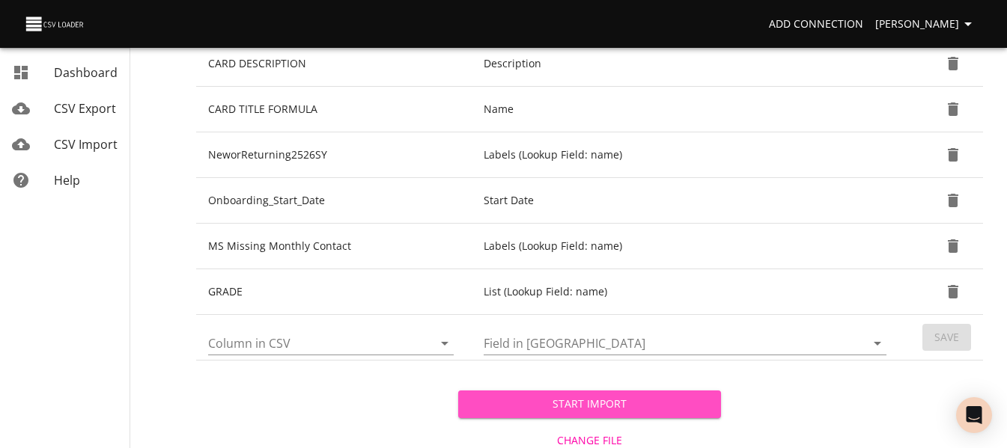
click at [660, 403] on span "Start Import" at bounding box center [589, 404] width 238 height 19
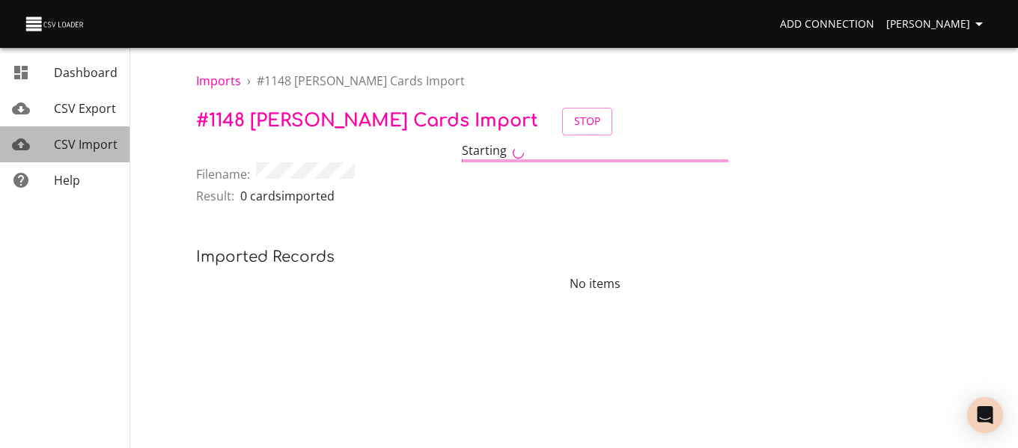
click at [72, 138] on span "CSV Import" at bounding box center [86, 144] width 64 height 16
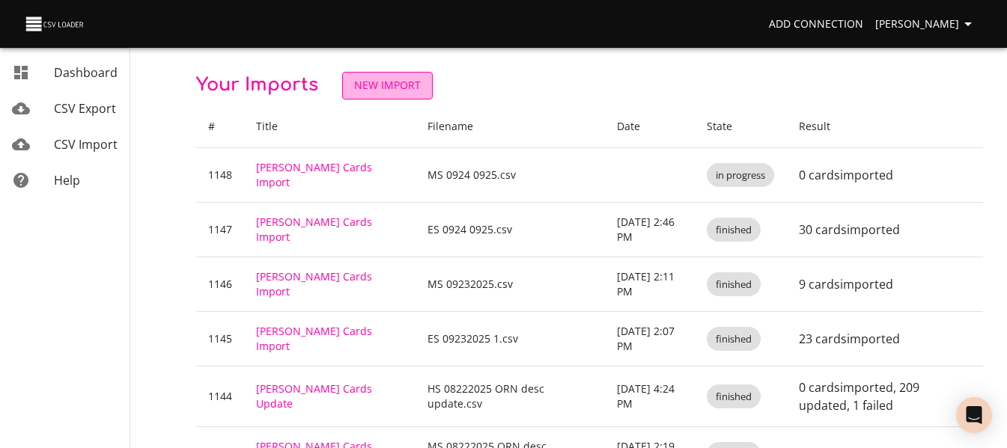
click at [371, 82] on span "New Import" at bounding box center [387, 85] width 67 height 19
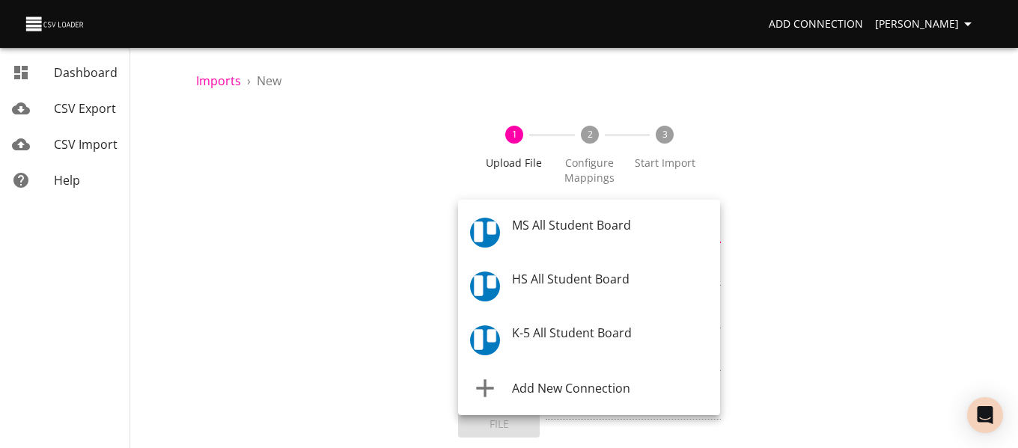
click at [520, 231] on body "Add Connection Celeste Claggett Dashboard CSV Export CSV Import Help Imports › …" at bounding box center [509, 224] width 1018 height 448
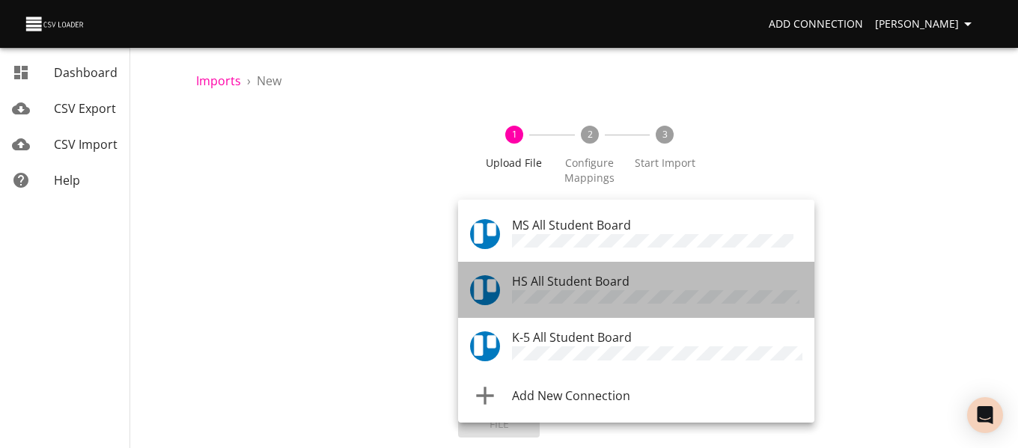
click at [522, 275] on span "HS All Student Board" at bounding box center [571, 281] width 118 height 16
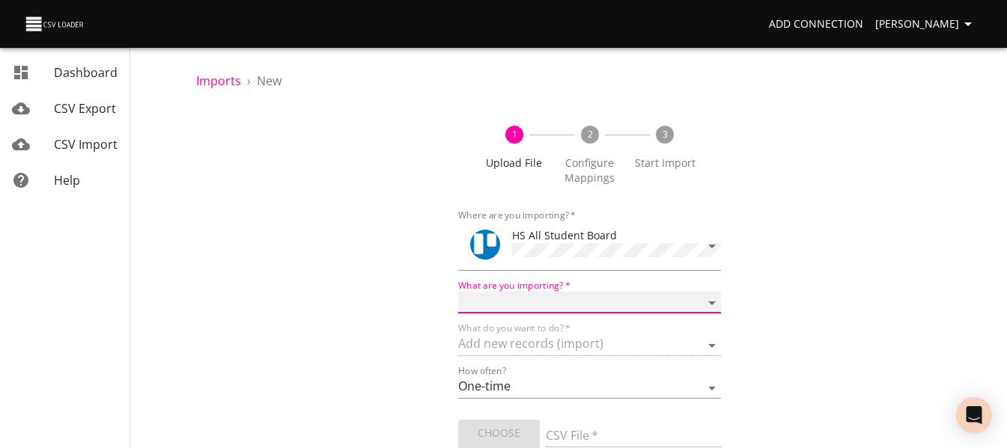
click at [517, 301] on select "Boards Cards Checkitems Checklists" at bounding box center [589, 303] width 262 height 22
select select "cards"
click at [458, 292] on select "Boards Cards Checkitems Checklists" at bounding box center [589, 303] width 262 height 22
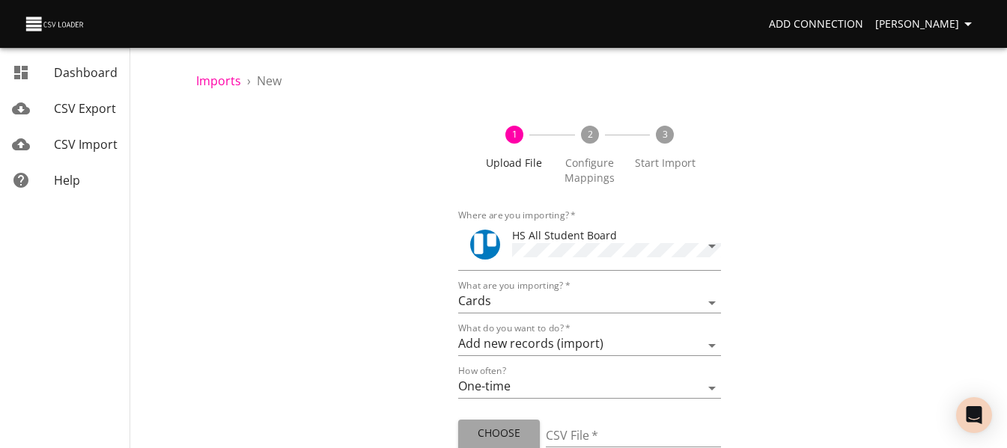
click at [494, 432] on span "Choose File" at bounding box center [499, 443] width 58 height 37
type input "HS 0924 0925.csv"
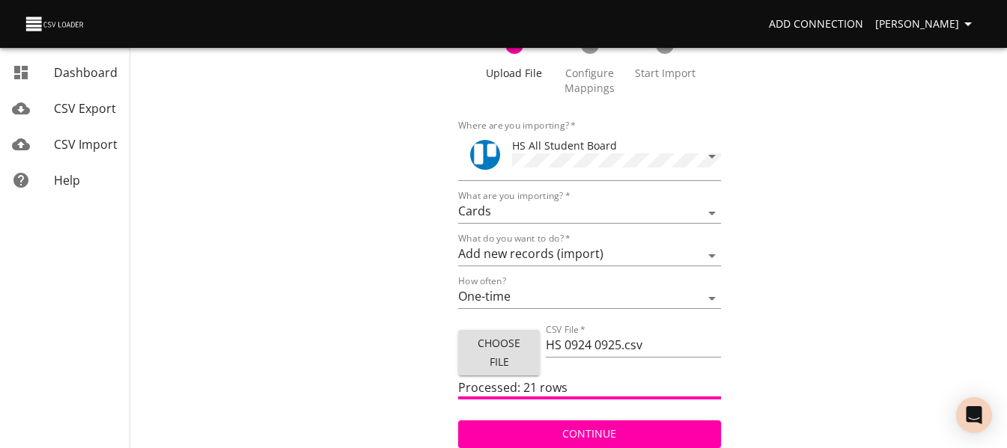
click at [548, 429] on span "Continue" at bounding box center [589, 434] width 238 height 19
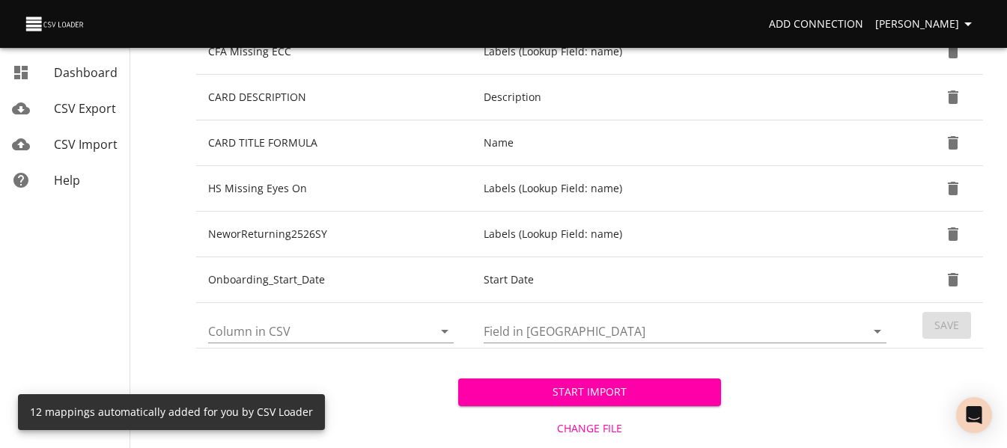
scroll to position [599, 0]
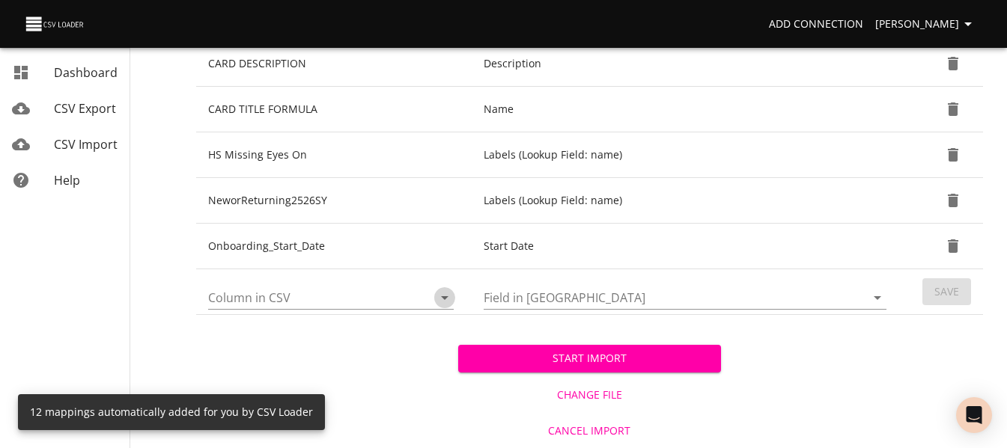
click at [442, 302] on icon "Open" at bounding box center [445, 298] width 18 height 18
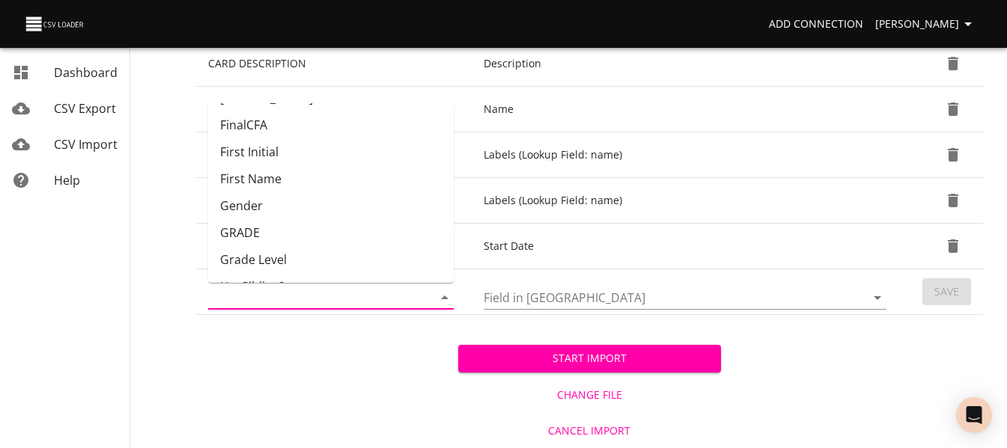
scroll to position [134, 0]
click at [353, 225] on li "GRADE" at bounding box center [331, 231] width 246 height 27
type input "GRADE"
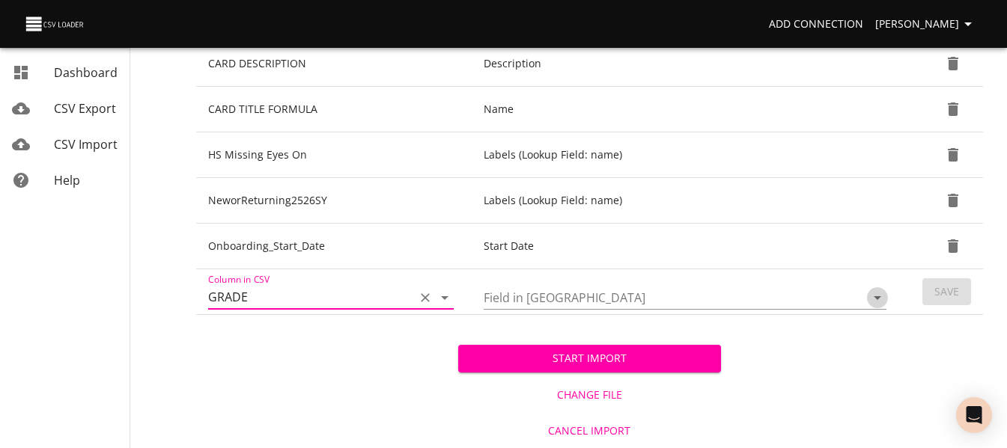
click at [880, 299] on icon "Open" at bounding box center [878, 298] width 18 height 18
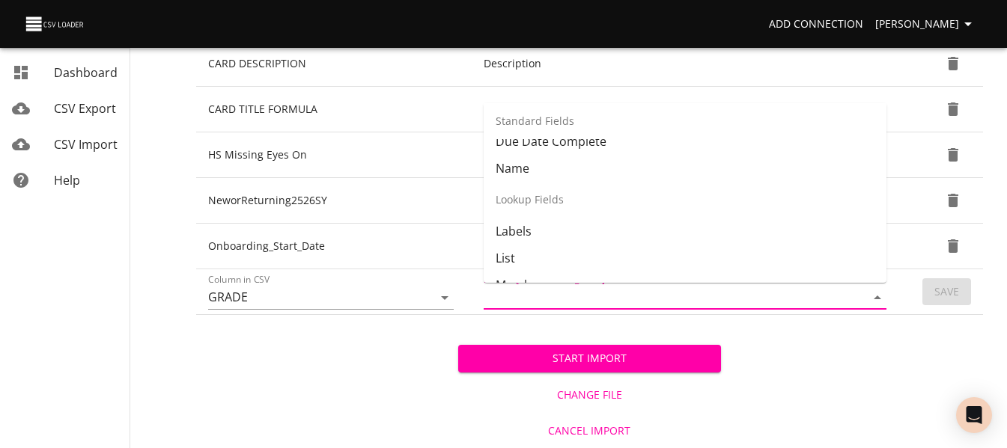
scroll to position [153, 0]
click at [776, 246] on li "List" at bounding box center [685, 256] width 403 height 27
type input "List"
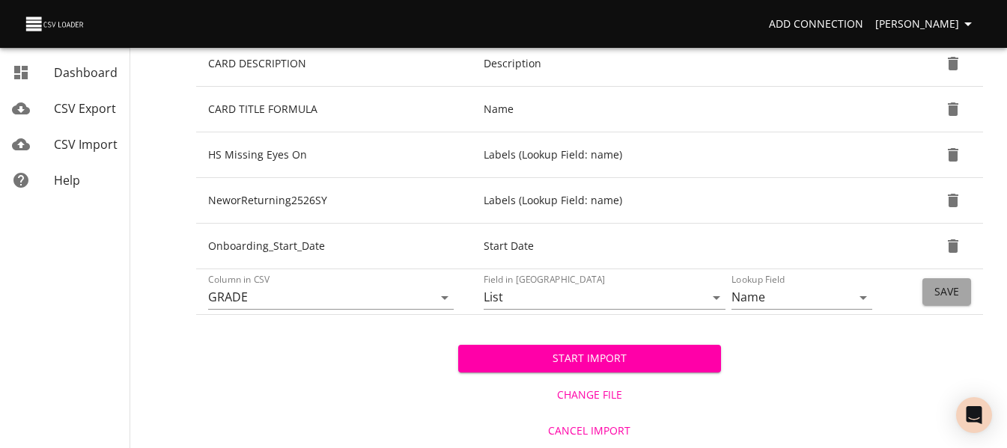
click at [947, 288] on span "Save" at bounding box center [946, 292] width 25 height 19
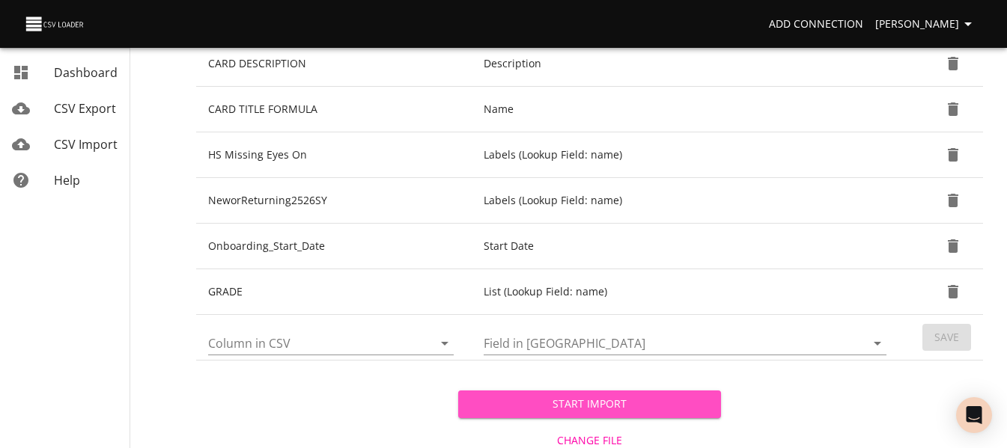
click at [693, 405] on span "Start Import" at bounding box center [589, 404] width 238 height 19
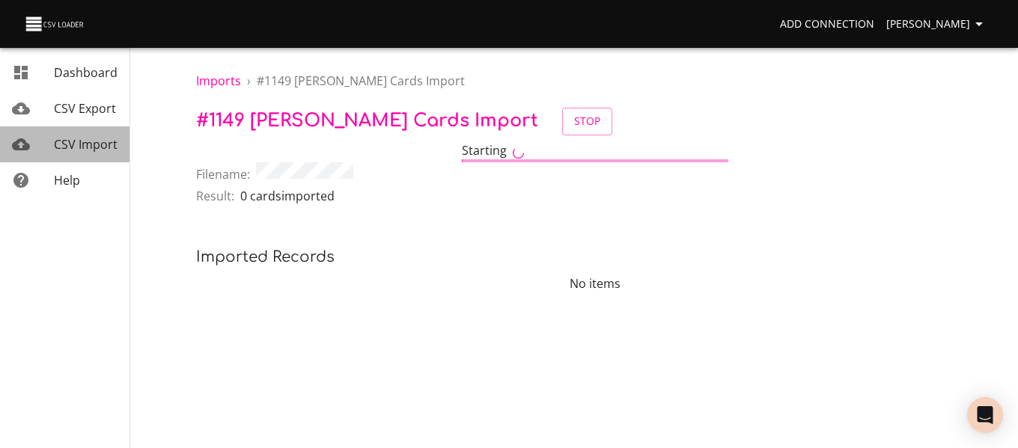
click at [85, 142] on span "CSV Import" at bounding box center [86, 144] width 64 height 16
